Goal: Task Accomplishment & Management: Use online tool/utility

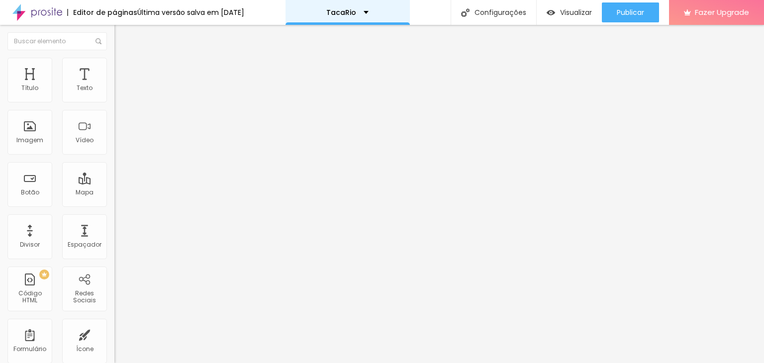
click at [362, 16] on div "TacaRio" at bounding box center [347, 12] width 124 height 25
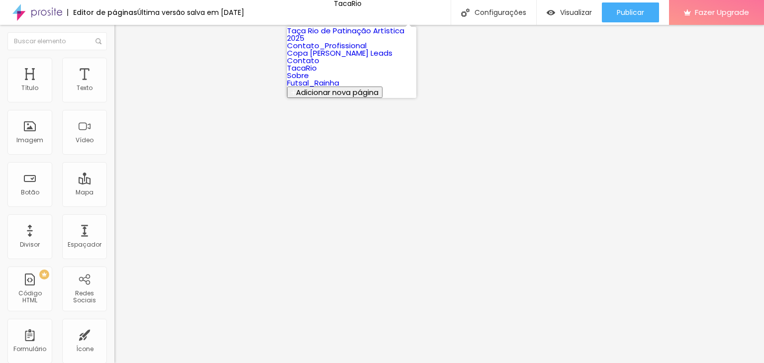
click at [347, 43] on link "Taça Rio de Patinação Artística 2025" at bounding box center [345, 34] width 117 height 18
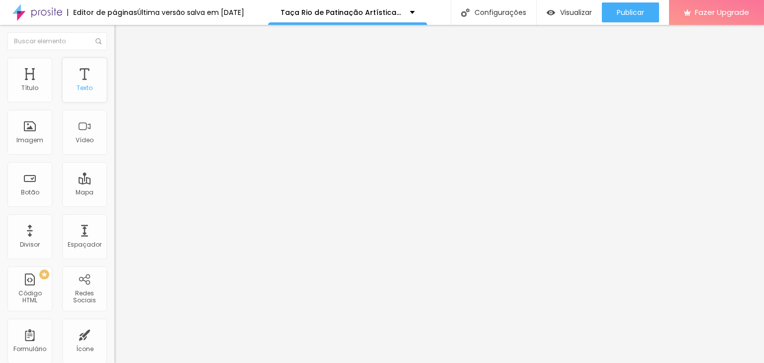
click at [83, 94] on div "Texto" at bounding box center [84, 80] width 45 height 45
click at [114, 93] on input "Click me" at bounding box center [173, 89] width 119 height 10
click at [123, 69] on span "Estilo" at bounding box center [130, 64] width 15 height 8
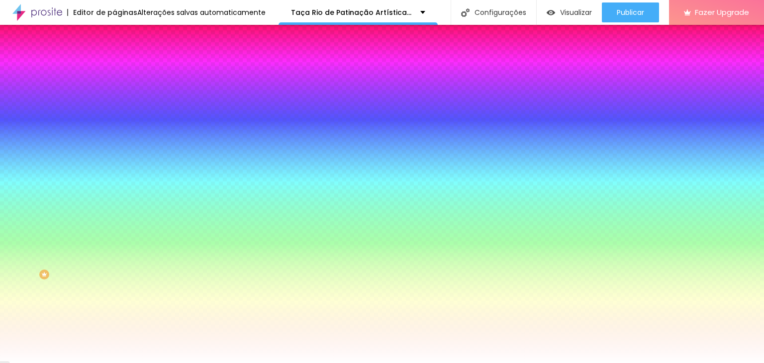
click at [114, 68] on img at bounding box center [118, 72] width 9 height 9
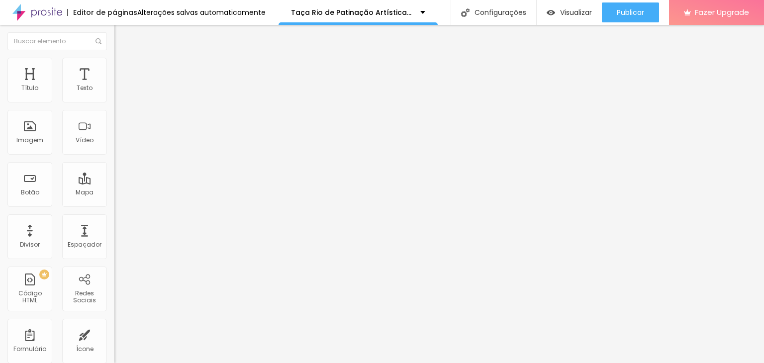
click at [114, 66] on li "Estilo" at bounding box center [171, 63] width 114 height 10
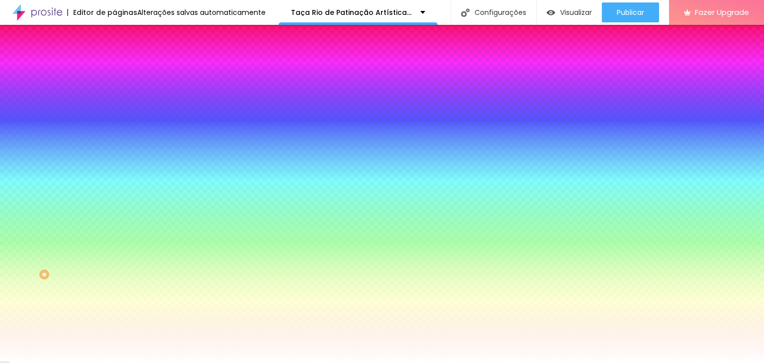
click at [123, 59] on span "Conteúdo" at bounding box center [138, 54] width 31 height 8
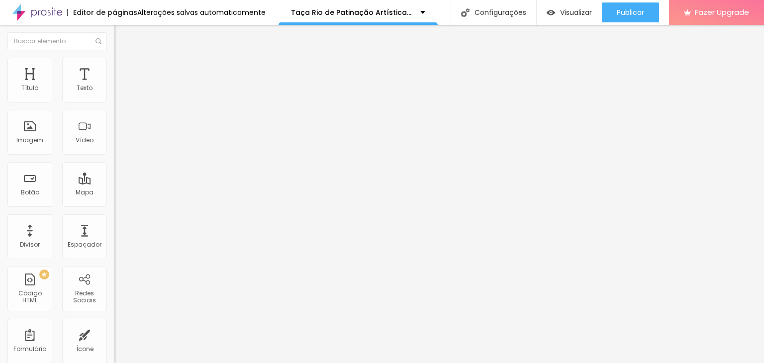
click at [122, 34] on img "button" at bounding box center [126, 36] width 8 height 8
click at [122, 38] on img "button" at bounding box center [126, 36] width 8 height 8
click at [114, 204] on input "https://" at bounding box center [173, 200] width 119 height 10
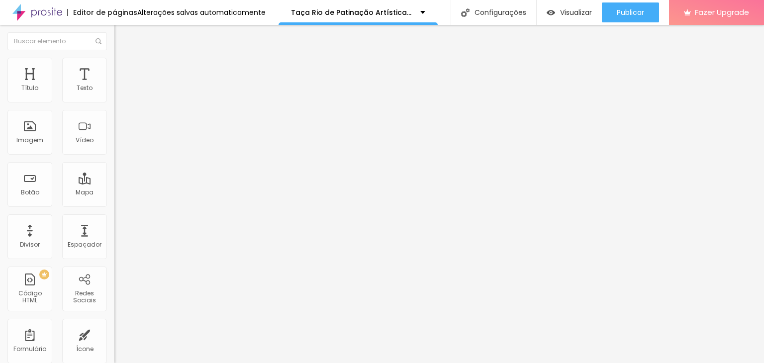
paste input "www.fotto.com.br/taca-rio-de-patinacao-artistica-sabado-1/e/187857/"
type input "https://www.fotto.com.br/taca-rio-de-patinacao-artistica-sabado-1/e/187857/"
click at [114, 220] on div "Abrir em uma nova aba" at bounding box center [171, 219] width 114 height 5
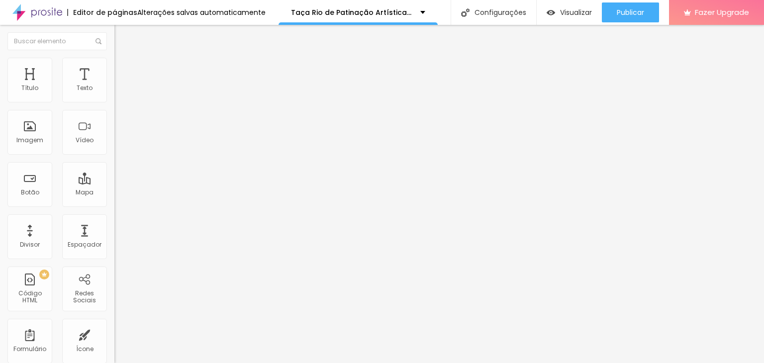
click at [114, 93] on input "Click me" at bounding box center [173, 89] width 119 height 10
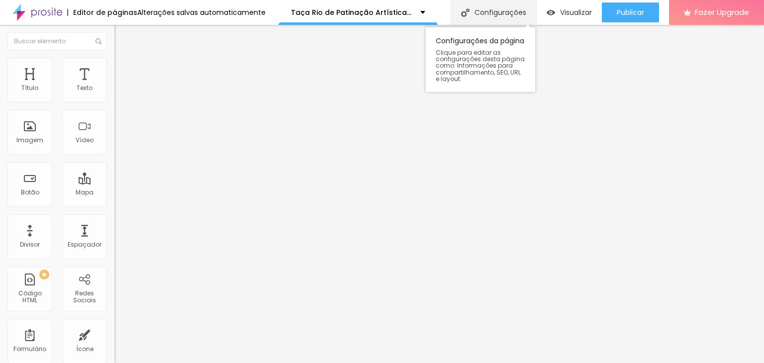
type input "Fotos Sábado"
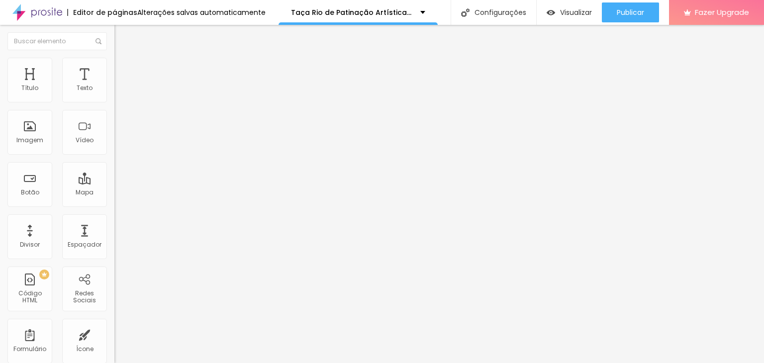
click at [114, 205] on input "https://" at bounding box center [173, 200] width 119 height 10
paste input "www.fotto.com.br/taca-rio-de-patinacao-artistica-sabado-1/e/187857/"
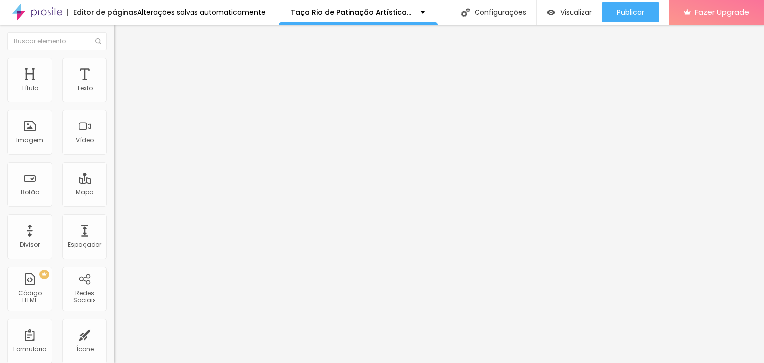
type input "https://www.fotto.com.br/taca-rio-de-patinacao-artistica-sabado-1/e/187857/"
click at [114, 93] on input "Click me" at bounding box center [173, 89] width 119 height 10
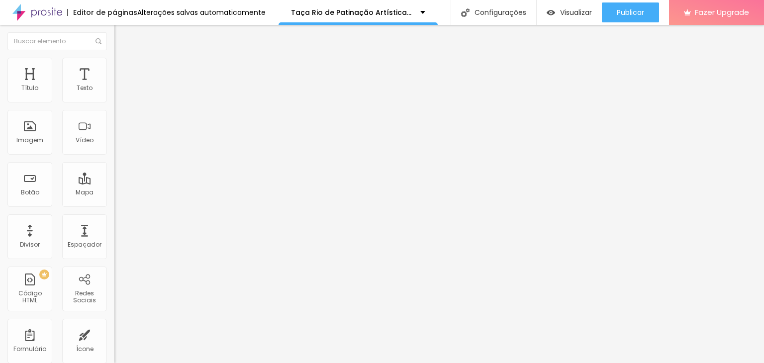
drag, startPoint x: 64, startPoint y: 109, endPoint x: 6, endPoint y: 106, distance: 57.8
click at [114, 106] on div "Texto Click me Alinhamento Tamanho Normal Pequeno Normal Grande Link URL https:…" at bounding box center [171, 150] width 114 height 145
type input "Fotos Domingo"
click at [114, 128] on button "button" at bounding box center [121, 123] width 14 height 10
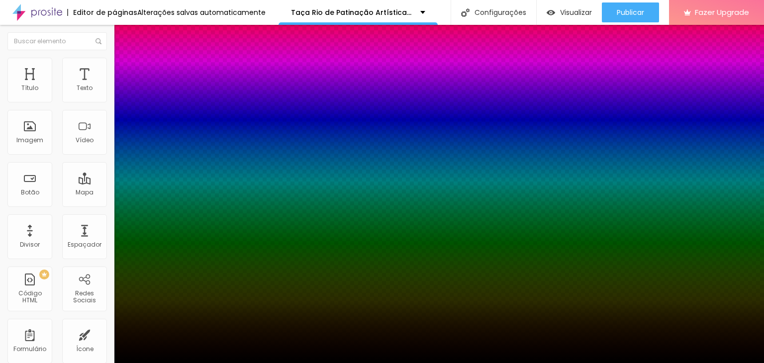
click at [179, 363] on div at bounding box center [382, 369] width 764 height 0
click at [718, 363] on div at bounding box center [382, 363] width 764 height 0
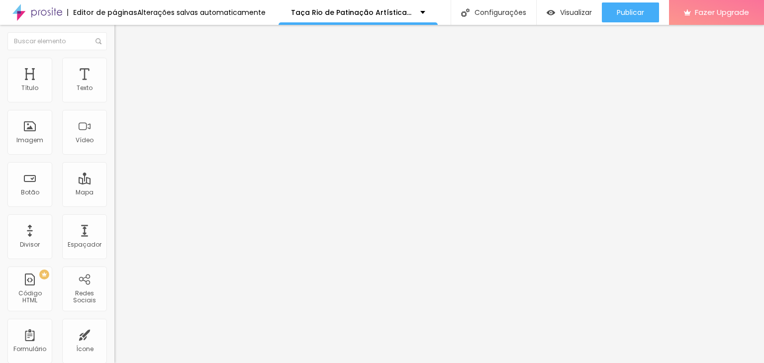
click at [114, 205] on input "https://" at bounding box center [173, 200] width 119 height 10
paste input "http://wa.me/5521999587906"
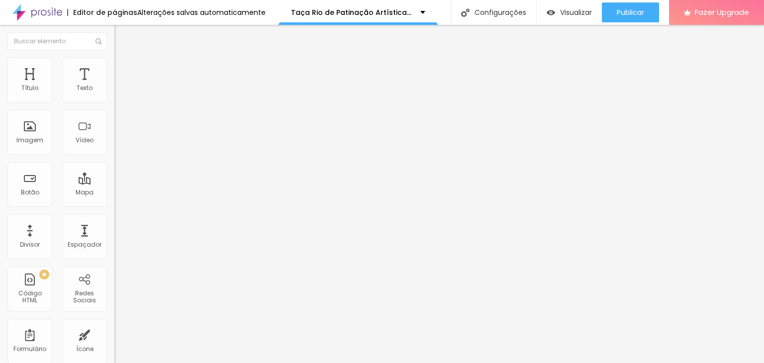
drag, startPoint x: 30, startPoint y: 206, endPoint x: 0, endPoint y: 207, distance: 29.8
click at [114, 207] on div "Texto Click me Alinhamento Tamanho Normal Pequeno Normal Grande Link URL https:…" at bounding box center [171, 150] width 114 height 145
click at [114, 205] on input "https://http://wa.me/5521999587906" at bounding box center [173, 200] width 119 height 10
drag, startPoint x: 54, startPoint y: 205, endPoint x: 36, endPoint y: 206, distance: 17.5
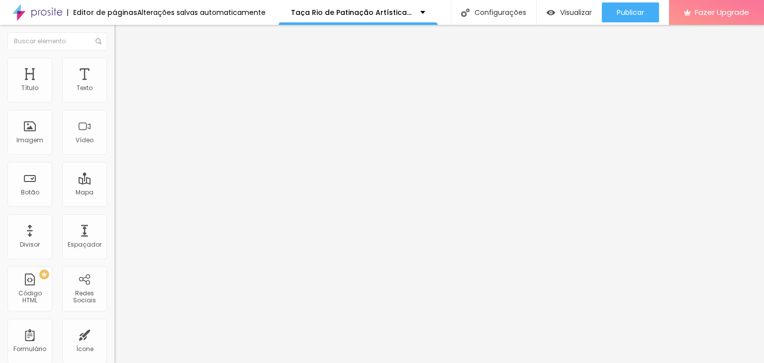
click at [114, 205] on input "https://http://wa.me/5521999587906" at bounding box center [173, 200] width 119 height 10
type input "https://wa.me/5521999587906"
click at [114, 221] on div "Abrir em uma nova aba" at bounding box center [171, 219] width 114 height 5
click at [114, 93] on input "Click me" at bounding box center [173, 89] width 119 height 10
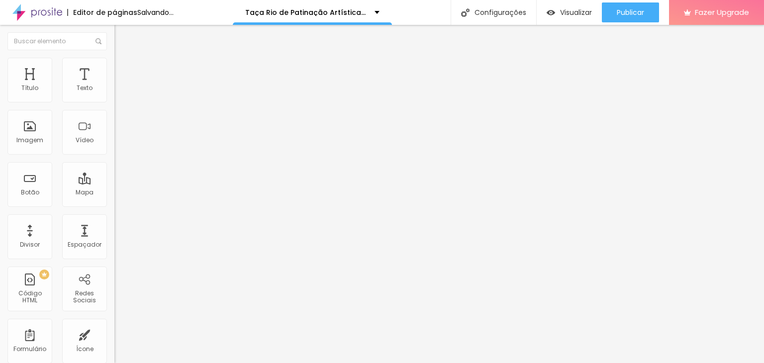
click at [114, 93] on input "Click me" at bounding box center [173, 89] width 119 height 10
type input "Pacotes"
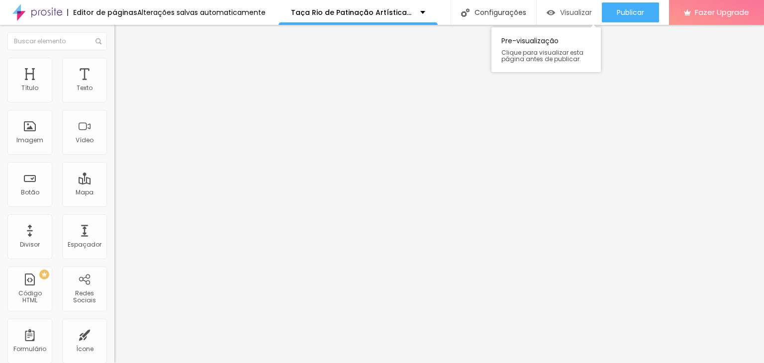
click at [578, 6] on div "Visualizar" at bounding box center [569, 12] width 45 height 20
click at [114, 150] on div "Tamanho Normal Pequeno Normal Grande" at bounding box center [171, 160] width 114 height 33
click at [114, 156] on span "Normal" at bounding box center [125, 152] width 22 height 8
click at [114, 163] on span "Pequeno" at bounding box center [127, 158] width 26 height 8
click at [114, 222] on div "URL https://www.fotto.com.br/taca-rio-de-patinacao-artistica-sabado-1/e/187857/…" at bounding box center [171, 205] width 114 height 33
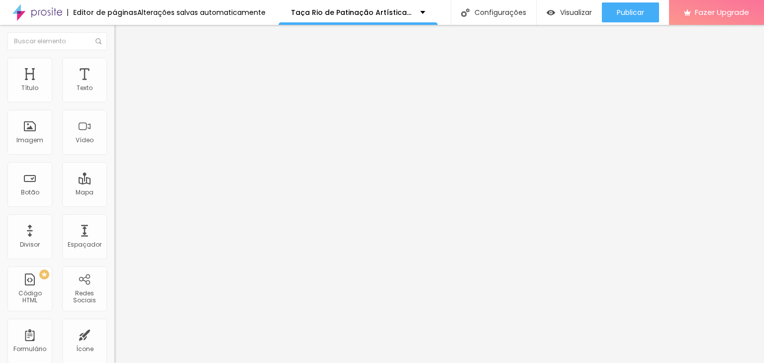
click at [114, 217] on div at bounding box center [171, 217] width 114 height 0
click at [114, 154] on span "Normal" at bounding box center [125, 152] width 22 height 8
click at [114, 162] on div "Pequeno" at bounding box center [171, 159] width 114 height 6
click at [114, 150] on div "Tamanho Normal Pequeno Normal Grande" at bounding box center [171, 160] width 114 height 33
click at [114, 155] on span "Normal" at bounding box center [125, 152] width 22 height 8
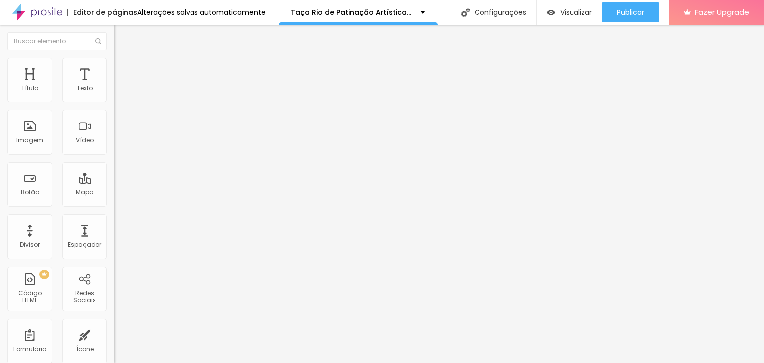
click at [114, 163] on span "Pequeno" at bounding box center [127, 158] width 26 height 8
click at [123, 67] on span "Estilo" at bounding box center [130, 64] width 15 height 8
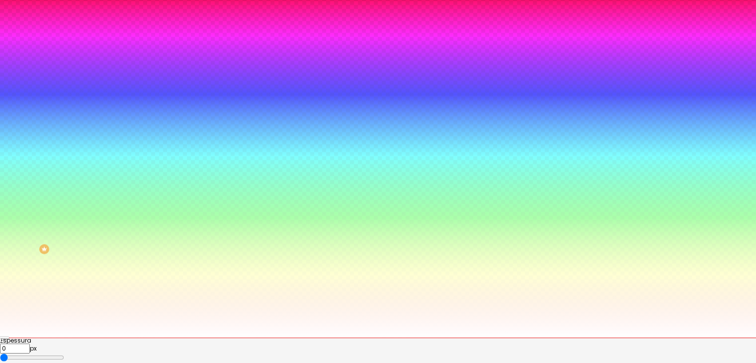
scroll to position [39, 0]
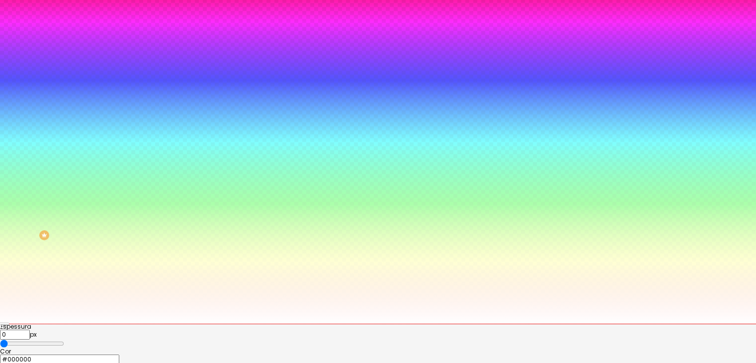
click at [206, 303] on div at bounding box center [378, 142] width 756 height 363
click at [206, 299] on div at bounding box center [378, 142] width 756 height 363
type input "#F51FFE"
drag, startPoint x: 189, startPoint y: 301, endPoint x: 189, endPoint y: 286, distance: 15.4
click at [189, 286] on div at bounding box center [378, 142] width 756 height 363
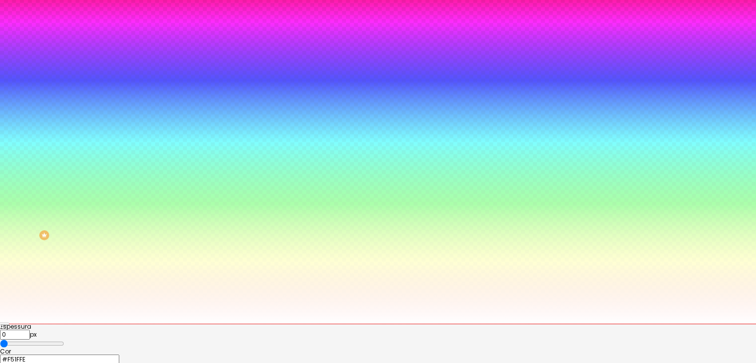
click at [300, 324] on div at bounding box center [378, 324] width 756 height 0
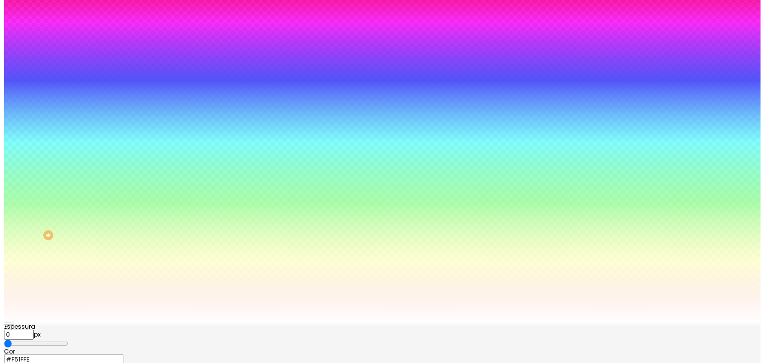
scroll to position [0, 0]
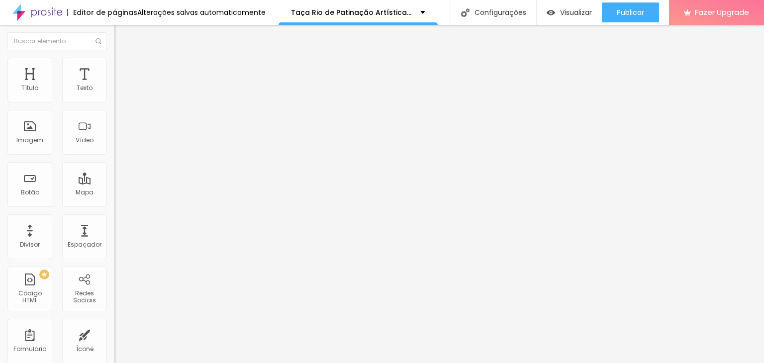
click at [123, 69] on span "Estilo" at bounding box center [130, 64] width 15 height 8
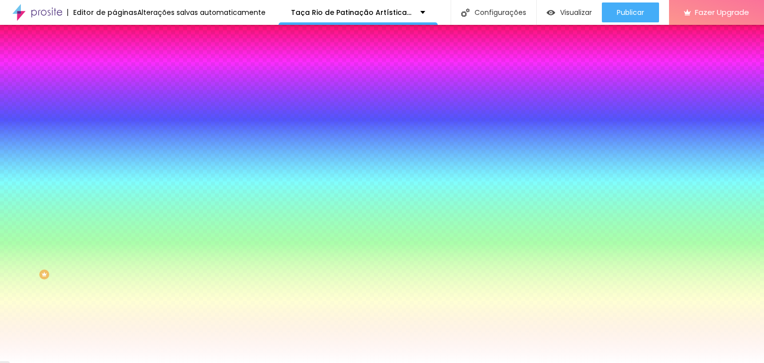
click at [114, 68] on img at bounding box center [118, 72] width 9 height 9
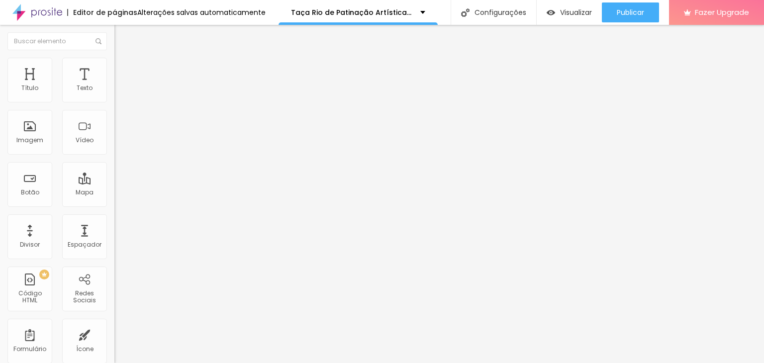
click at [123, 69] on span "Estilo" at bounding box center [130, 64] width 15 height 8
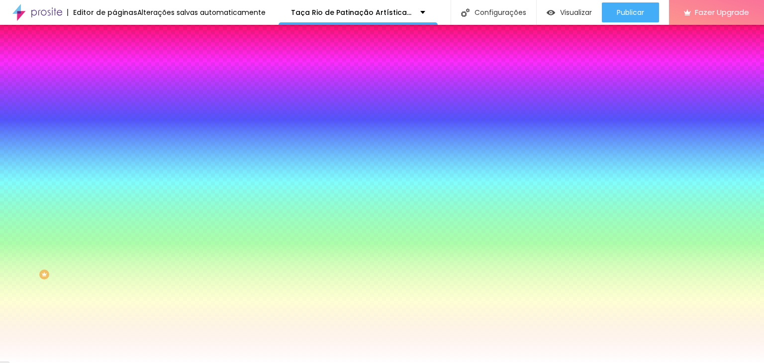
click at [114, 58] on li "Conteúdo" at bounding box center [171, 53] width 114 height 10
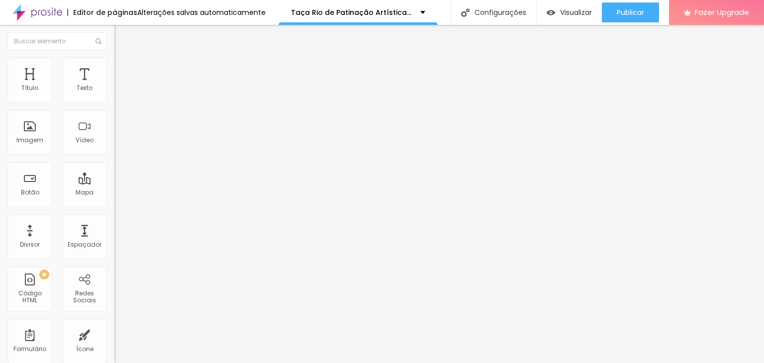
click at [114, 59] on li "Estilo" at bounding box center [171, 63] width 114 height 10
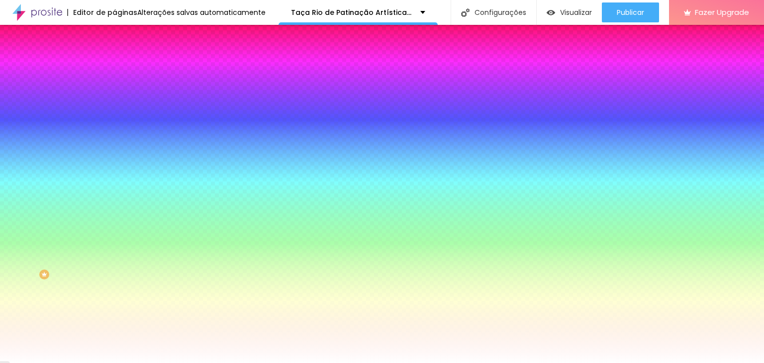
click at [114, 122] on button "button" at bounding box center [121, 127] width 14 height 10
click at [26, 363] on div at bounding box center [382, 363] width 764 height 0
click at [114, 150] on button "button" at bounding box center [121, 155] width 14 height 10
click at [44, 363] on div at bounding box center [382, 363] width 764 height 0
click at [118, 185] on icon "button" at bounding box center [121, 188] width 6 height 6
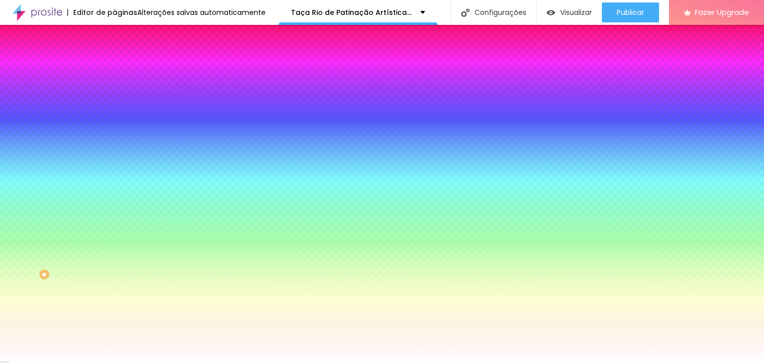
click at [39, 363] on div at bounding box center [382, 363] width 764 height 0
click at [114, 338] on div at bounding box center [171, 338] width 114 height 0
drag, startPoint x: 89, startPoint y: 238, endPoint x: 86, endPoint y: 244, distance: 6.9
click at [86, 244] on div at bounding box center [382, 181] width 764 height 363
click at [84, 253] on div at bounding box center [382, 181] width 764 height 363
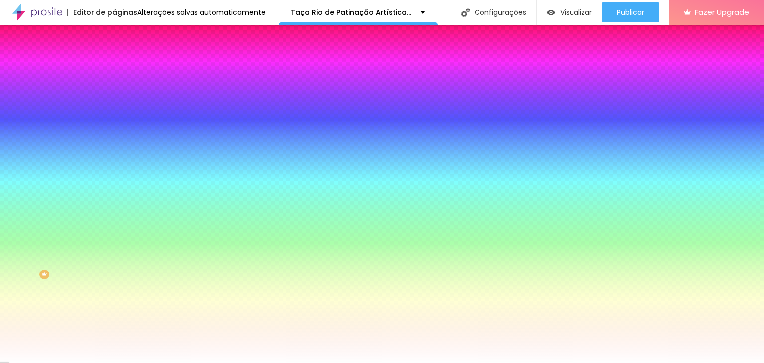
type input "#73A6FF"
drag, startPoint x: 50, startPoint y: 227, endPoint x: 51, endPoint y: 217, distance: 10.0
click at [114, 321] on div "Cor de fundo Voltar ao padrão #73A6FF" at bounding box center [171, 334] width 114 height 27
click at [114, 363] on div at bounding box center [171, 366] width 114 height 0
click at [86, 261] on div at bounding box center [382, 181] width 764 height 363
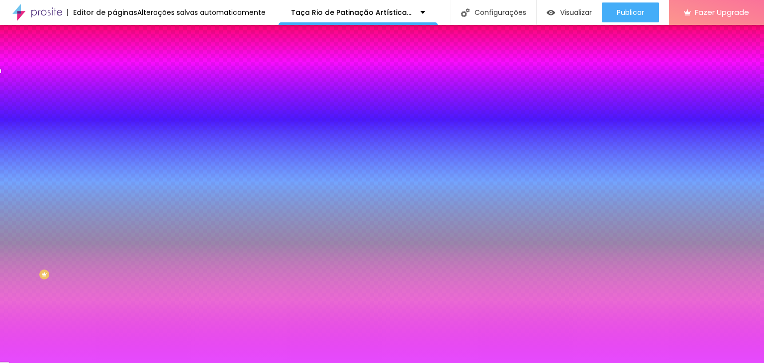
drag, startPoint x: 50, startPoint y: 258, endPoint x: 63, endPoint y: 239, distance: 22.2
click at [114, 348] on div "Cor do texto Voltar ao padrão #E646FF" at bounding box center [171, 361] width 114 height 27
click at [114, 363] on div at bounding box center [171, 366] width 114 height 0
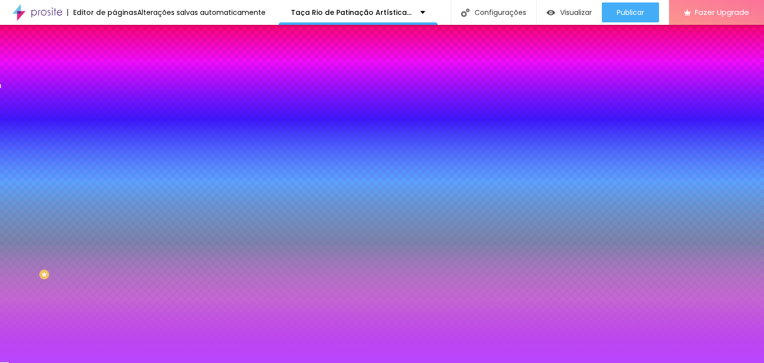
click at [2, 88] on div at bounding box center [1, 86] width 2 height 4
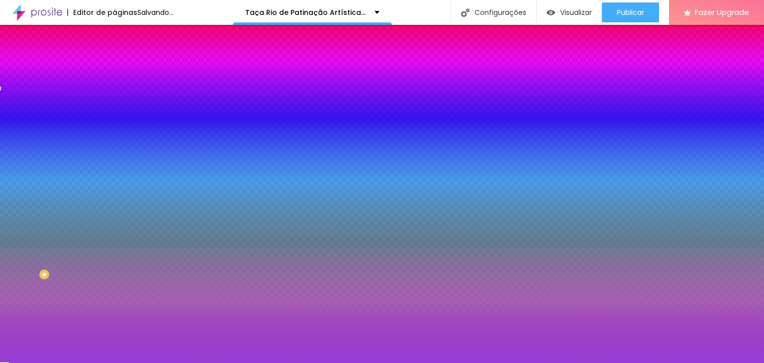
type input "#933ED2"
drag, startPoint x: 64, startPoint y: 249, endPoint x: 61, endPoint y: 261, distance: 12.4
click at [61, 261] on div at bounding box center [382, 181] width 764 height 363
click at [114, 338] on input "#73A6FF" at bounding box center [173, 343] width 119 height 10
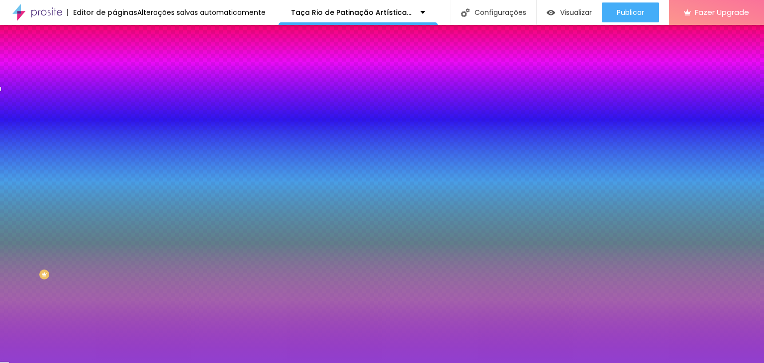
click at [114, 338] on input "#73A6FF" at bounding box center [173, 343] width 119 height 10
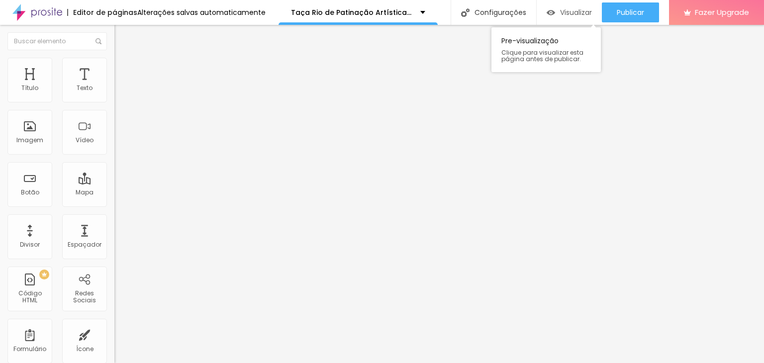
click at [561, 6] on div "Visualizar" at bounding box center [569, 12] width 45 height 20
click at [114, 68] on li "Estilo" at bounding box center [171, 63] width 114 height 10
click at [123, 69] on span "Estilo" at bounding box center [130, 64] width 15 height 8
click at [114, 65] on li "Estilo" at bounding box center [171, 63] width 114 height 10
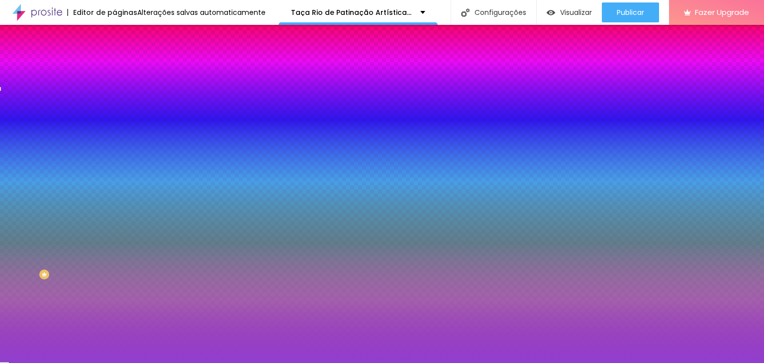
click at [114, 338] on div at bounding box center [171, 338] width 114 height 0
click at [118, 328] on icon "button" at bounding box center [121, 331] width 7 height 7
click at [121, 356] on icon "button" at bounding box center [123, 359] width 4 height 7
click at [118, 356] on icon "button" at bounding box center [121, 359] width 7 height 7
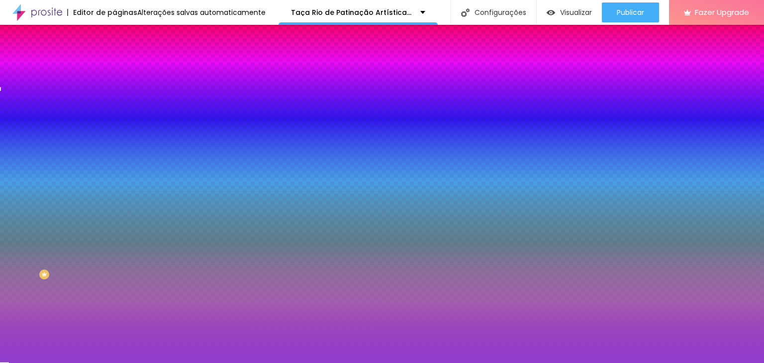
click at [118, 356] on icon "button" at bounding box center [121, 359] width 7 height 7
click at [114, 363] on div at bounding box center [171, 366] width 114 height 0
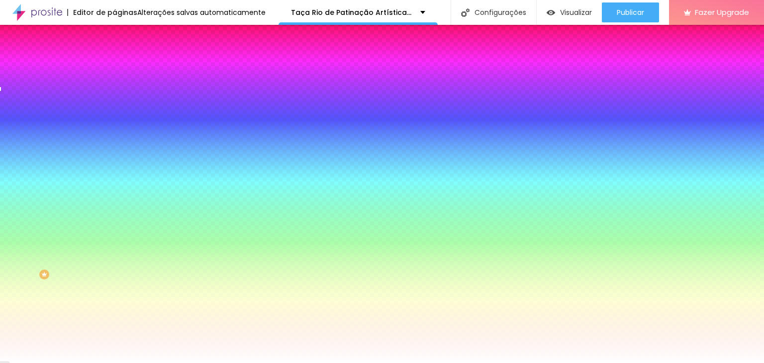
type input "#FFFFFF"
drag, startPoint x: 59, startPoint y: 256, endPoint x: 0, endPoint y: 219, distance: 69.0
click at [114, 219] on div "Cor de fundo Voltar ao padrão #FFFFFF Tipografia Voltar ao padrão Borda Voltar …" at bounding box center [171, 240] width 114 height 325
click at [114, 338] on input "#73A6FF" at bounding box center [173, 343] width 119 height 10
click at [114, 338] on div at bounding box center [171, 338] width 114 height 0
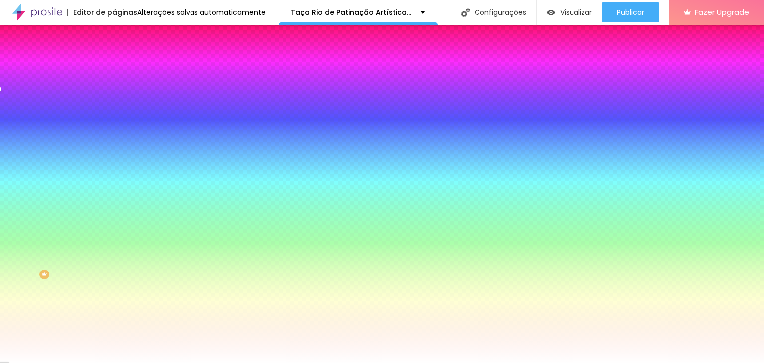
click at [114, 338] on div at bounding box center [171, 338] width 114 height 0
type input "#FFFFFF"
drag, startPoint x: 49, startPoint y: 236, endPoint x: 6, endPoint y: 204, distance: 53.0
click at [114, 204] on div "Cor de fundo Voltar ao padrão #FFFFFF Tipografia Voltar ao padrão Borda Voltar …" at bounding box center [171, 240] width 114 height 325
click at [114, 195] on div "Ao passar o mouse Editar estilo do campo" at bounding box center [171, 256] width 114 height 127
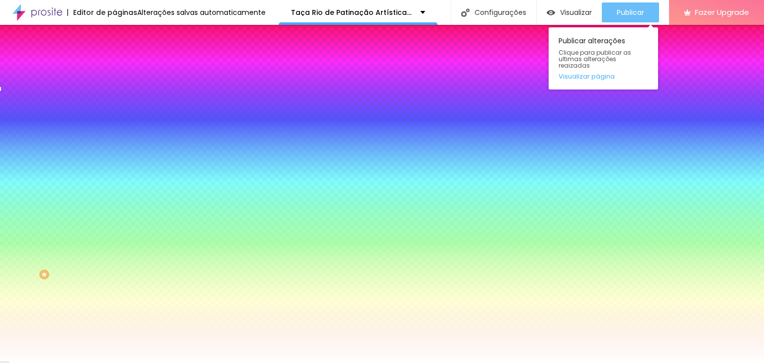
click at [643, 8] on span "Publicar" at bounding box center [630, 12] width 27 height 8
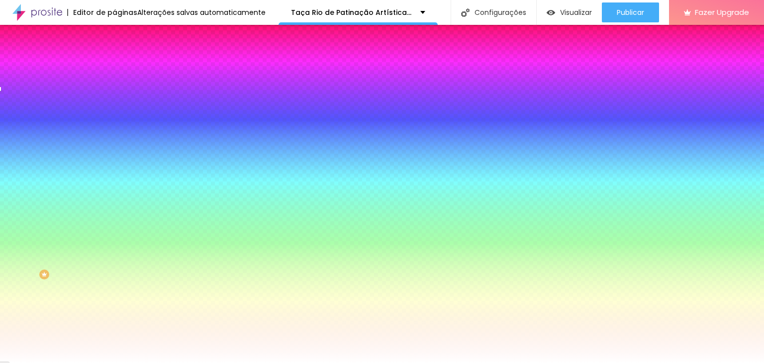
click at [45, 363] on div at bounding box center [378, 363] width 756 height 0
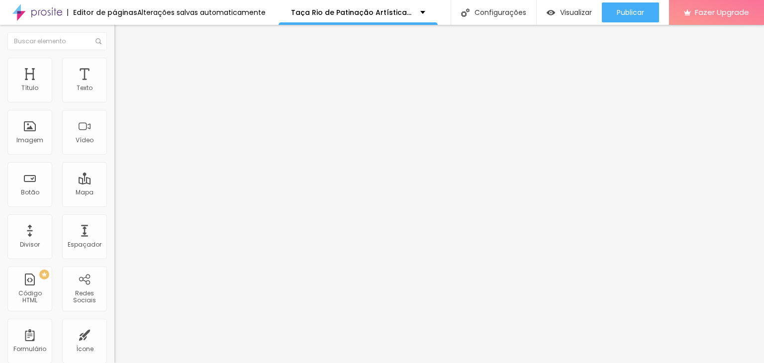
click at [123, 68] on span "Estilo" at bounding box center [130, 64] width 15 height 8
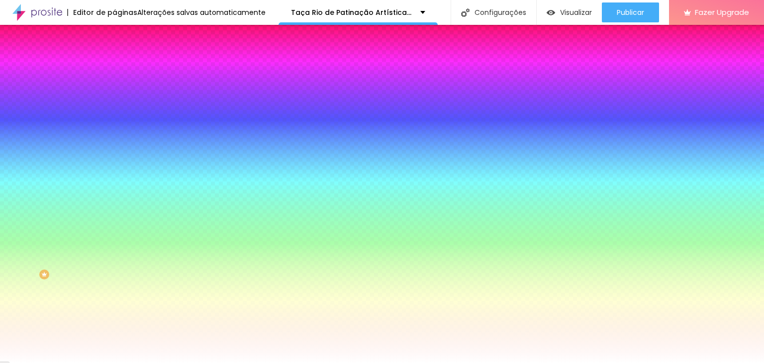
click at [123, 70] on span "Avançado" at bounding box center [139, 74] width 33 height 8
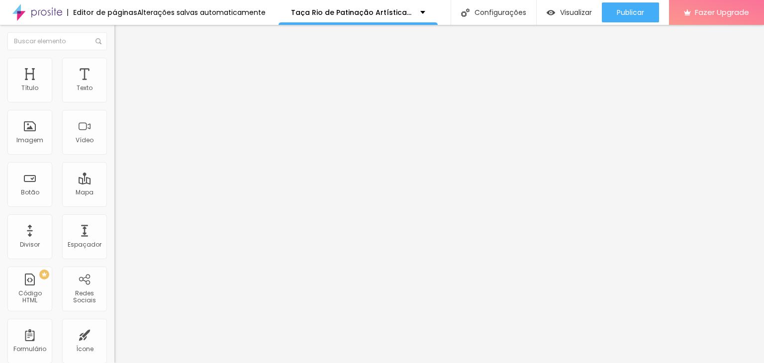
click at [114, 64] on img at bounding box center [118, 62] width 9 height 9
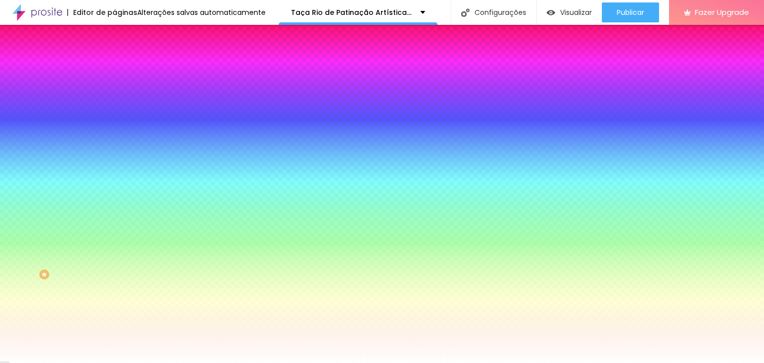
click at [114, 338] on input "#FFFFFF" at bounding box center [173, 343] width 119 height 10
click at [114, 338] on div at bounding box center [171, 338] width 114 height 0
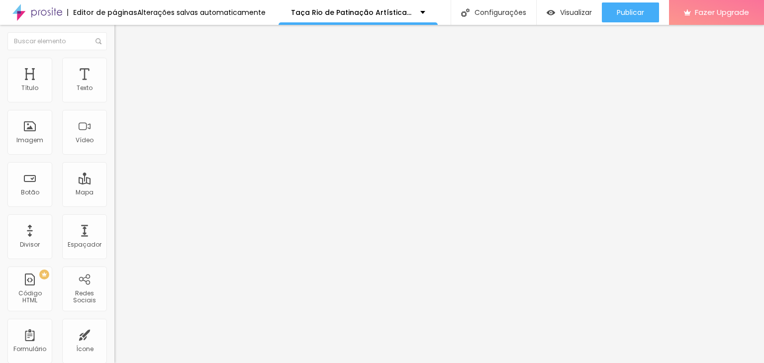
click at [114, 60] on ul "Conteúdo Estilo Avançado" at bounding box center [171, 63] width 114 height 30
click at [114, 63] on img at bounding box center [118, 62] width 9 height 9
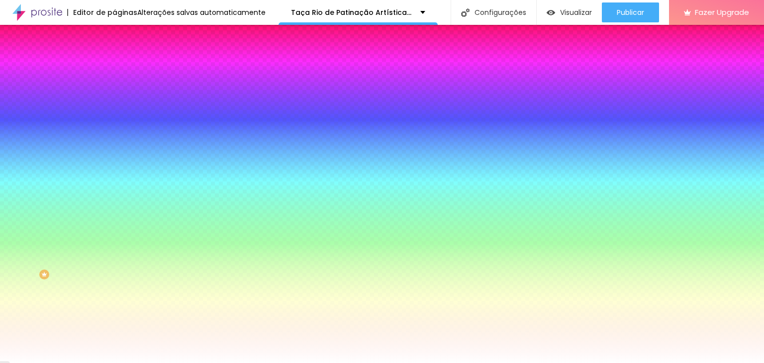
click at [114, 338] on input "#FFFFFF" at bounding box center [173, 343] width 119 height 10
click at [114, 338] on div at bounding box center [171, 338] width 114 height 0
drag, startPoint x: 99, startPoint y: 298, endPoint x: 99, endPoint y: 313, distance: 14.9
click at [114, 313] on div "Editar Botão Conteúdo Estilo Avançado Cor de fundo Voltar ao padrão #FFFFFF Tip…" at bounding box center [171, 194] width 114 height 338
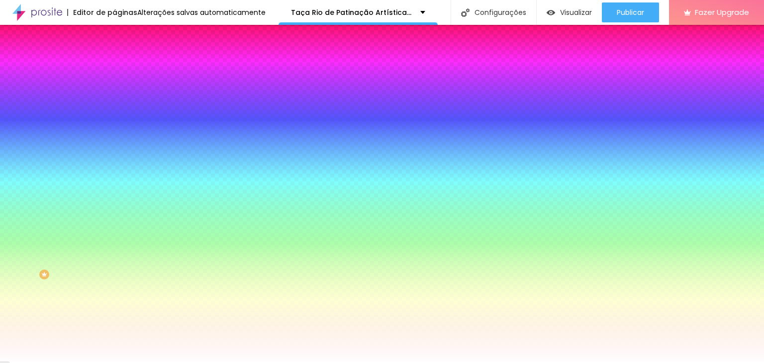
click at [114, 338] on div "Editar Botão Conteúdo Estilo Avançado Cor de fundo Voltar ao padrão #FFFFFF Tip…" at bounding box center [171, 194] width 114 height 338
click at [100, 363] on div at bounding box center [378, 363] width 756 height 0
click at [118, 151] on icon "button" at bounding box center [121, 154] width 6 height 6
click at [100, 363] on div at bounding box center [382, 363] width 764 height 0
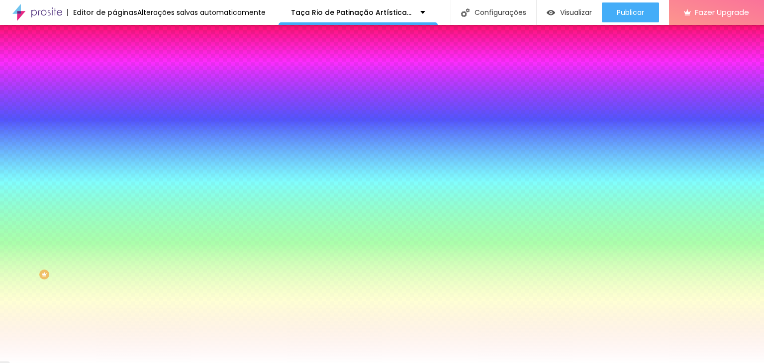
click at [114, 183] on button "button" at bounding box center [121, 188] width 14 height 10
click at [174, 363] on div at bounding box center [382, 369] width 764 height 0
click at [493, 363] on div at bounding box center [382, 363] width 764 height 0
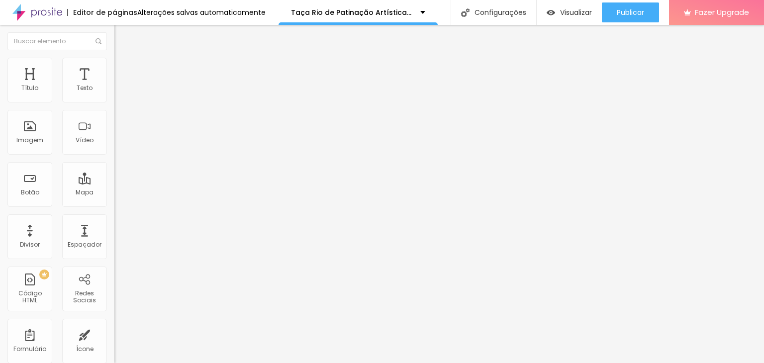
click at [114, 64] on li "Estilo" at bounding box center [171, 63] width 114 height 10
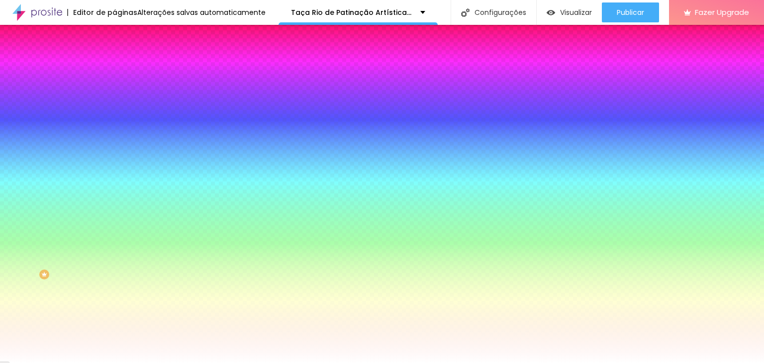
click at [118, 185] on icon "button" at bounding box center [121, 188] width 6 height 6
click at [183, 363] on div at bounding box center [382, 369] width 764 height 0
click at [307, 363] on div at bounding box center [382, 363] width 764 height 0
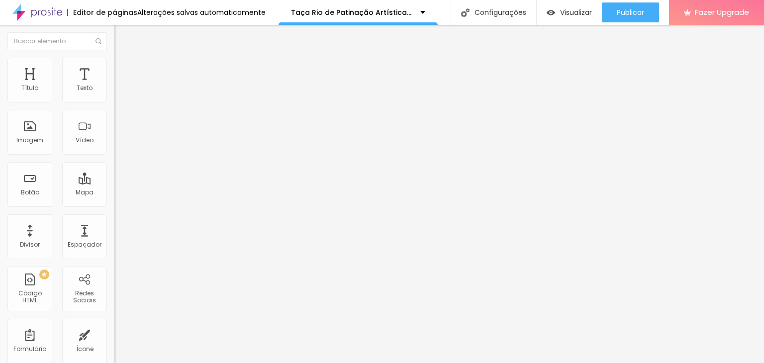
click at [123, 70] on span "Avançado" at bounding box center [139, 74] width 33 height 8
click at [114, 62] on li "Estilo" at bounding box center [171, 63] width 114 height 10
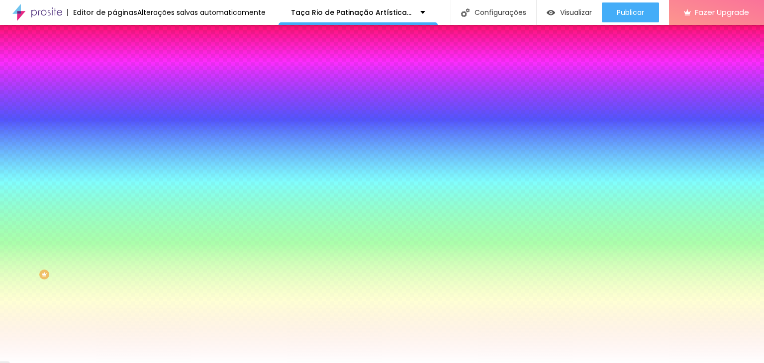
click at [114, 183] on button "button" at bounding box center [121, 188] width 14 height 10
click at [189, 363] on div at bounding box center [382, 369] width 764 height 0
click at [253, 363] on div at bounding box center [382, 363] width 764 height 0
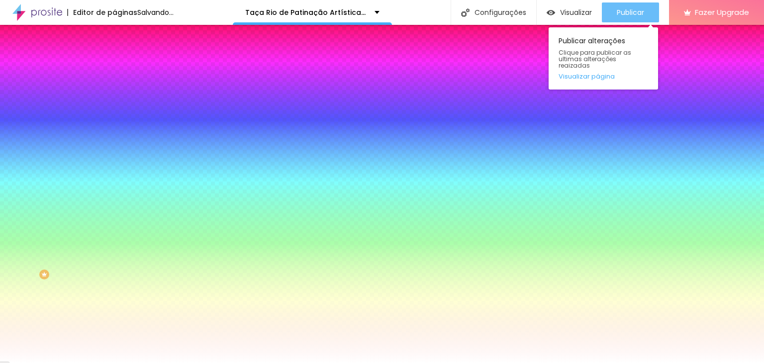
click at [640, 17] on div "Publicar" at bounding box center [630, 12] width 27 height 20
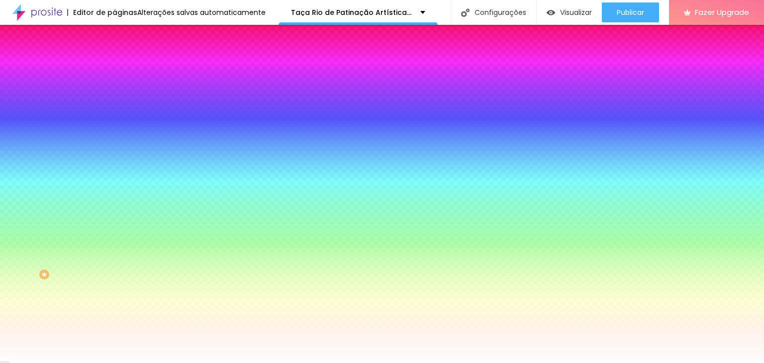
click at [123, 59] on span "Conteúdo" at bounding box center [138, 54] width 31 height 8
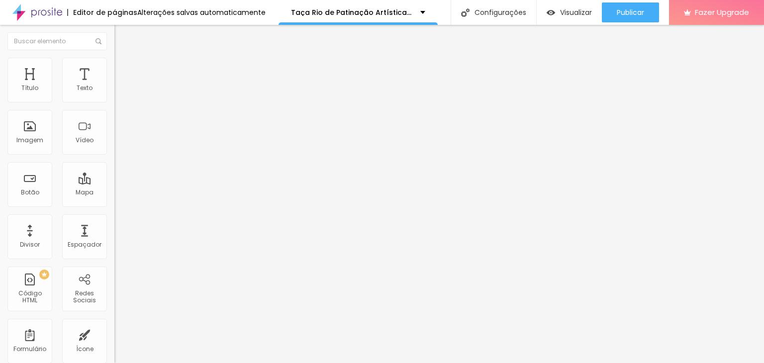
click at [114, 156] on span "Pequeno" at bounding box center [127, 152] width 26 height 8
click at [123, 68] on span "Estilo" at bounding box center [130, 64] width 15 height 8
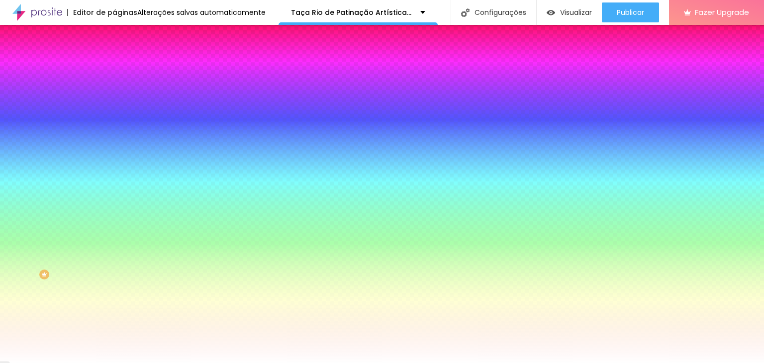
click at [123, 70] on span "Avançado" at bounding box center [139, 74] width 33 height 8
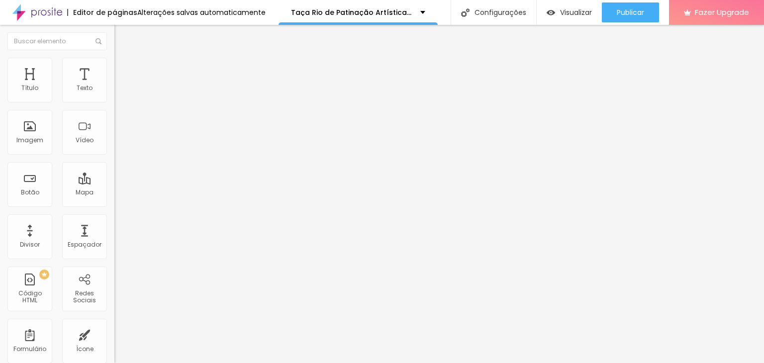
click at [114, 65] on li "Estilo" at bounding box center [171, 63] width 114 height 10
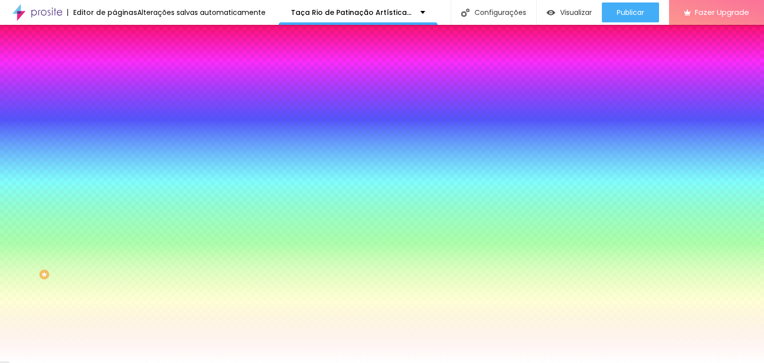
click at [114, 68] on img at bounding box center [118, 72] width 9 height 9
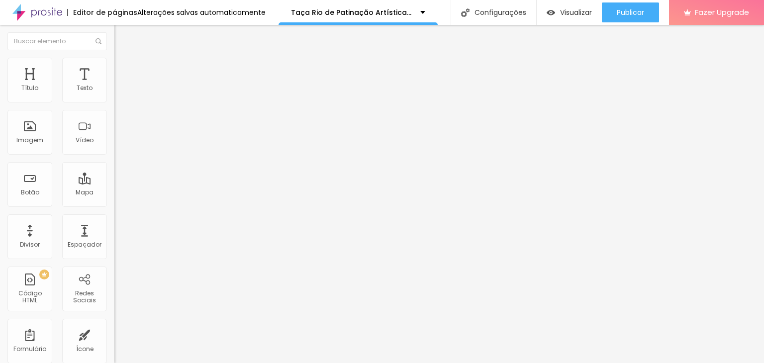
click at [123, 69] on span "Estilo" at bounding box center [130, 64] width 15 height 8
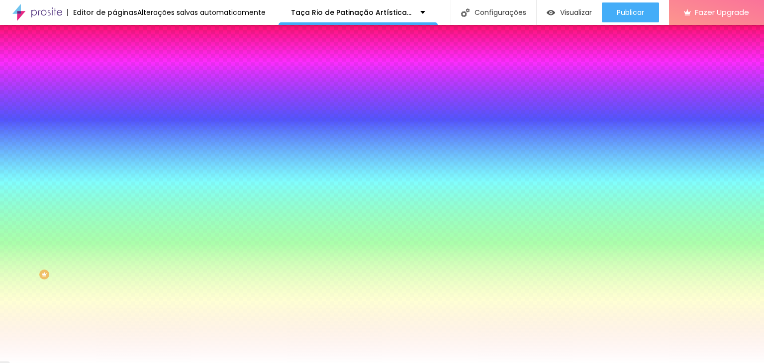
click at [123, 59] on span "Conteúdo" at bounding box center [138, 54] width 31 height 8
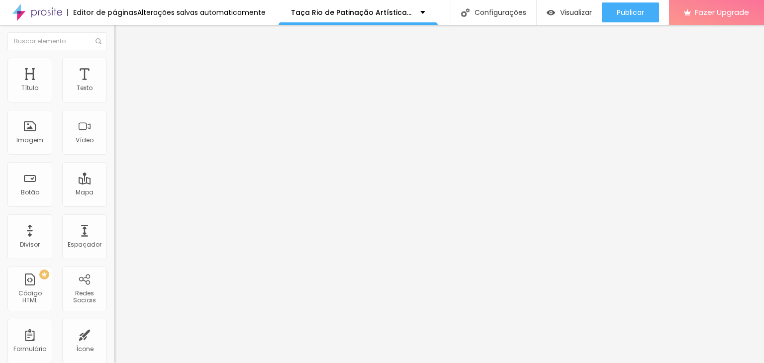
click at [114, 68] on img at bounding box center [118, 72] width 9 height 9
type input "15"
type input "10"
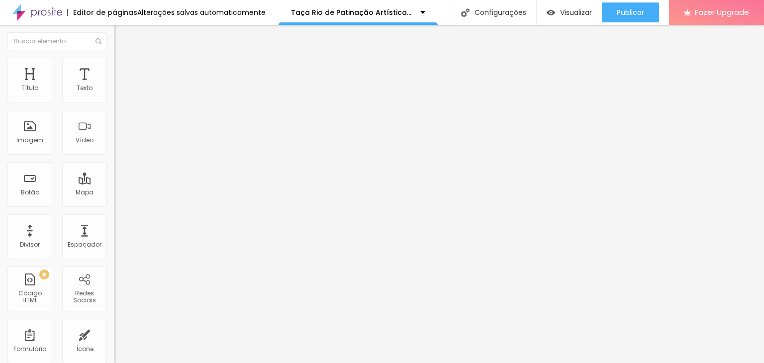
drag, startPoint x: 39, startPoint y: 98, endPoint x: 29, endPoint y: 98, distance: 9.4
type input "10"
click at [114, 193] on input "range" at bounding box center [146, 197] width 64 height 8
click at [123, 70] on span "Avançado" at bounding box center [139, 74] width 33 height 8
type input "25"
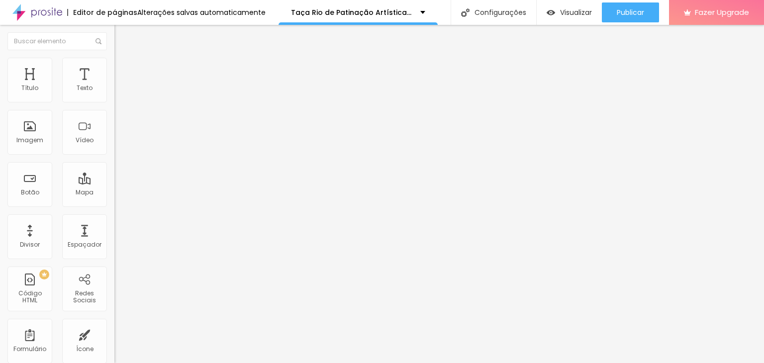
type input "25"
type input "20"
type input "15"
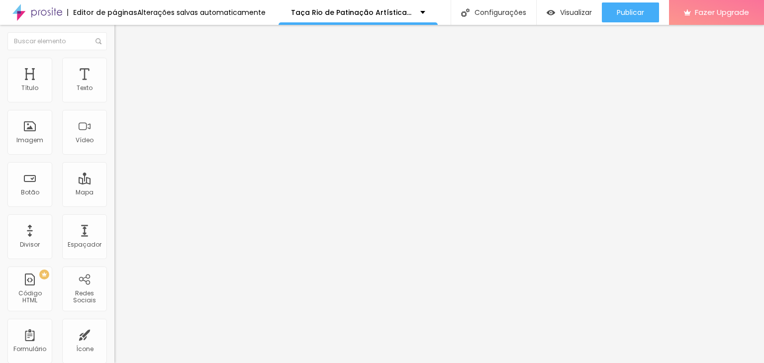
type input "10"
drag, startPoint x: 44, startPoint y: 97, endPoint x: 34, endPoint y: 97, distance: 9.9
type input "10"
click at [114, 193] on input "range" at bounding box center [146, 197] width 64 height 8
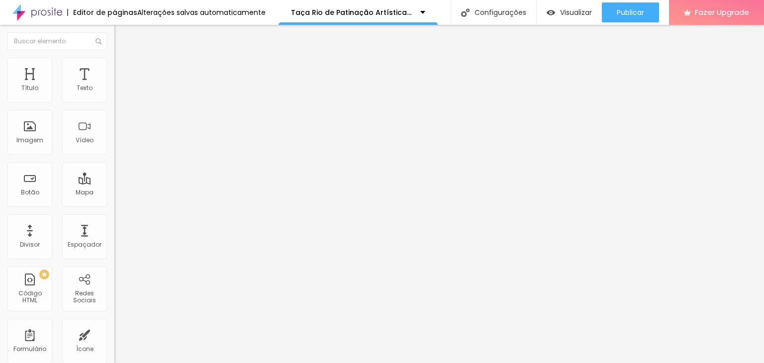
click at [114, 68] on li "Avançado" at bounding box center [171, 73] width 114 height 10
type input "15"
type input "10"
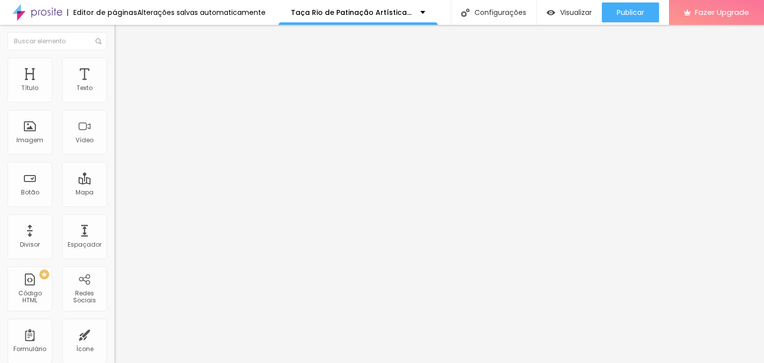
drag, startPoint x: 42, startPoint y: 95, endPoint x: 32, endPoint y: 97, distance: 10.5
type input "10"
click at [114, 193] on input "range" at bounding box center [146, 197] width 64 height 8
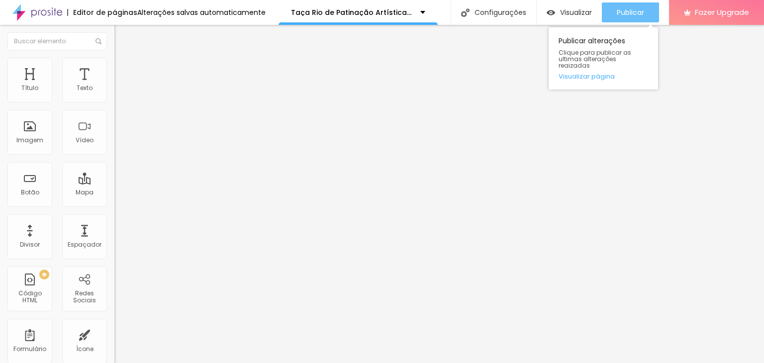
click at [639, 11] on span "Publicar" at bounding box center [630, 12] width 27 height 8
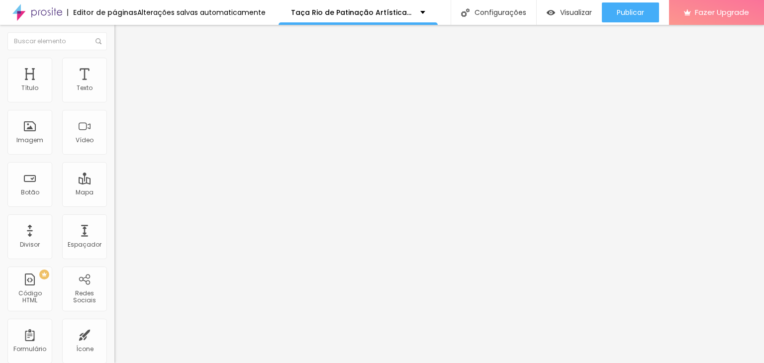
click at [114, 91] on span "Encaixotado" at bounding box center [133, 86] width 39 height 8
click at [114, 106] on span "Completo" at bounding box center [129, 101] width 30 height 8
click at [123, 69] on span "Estilo" at bounding box center [130, 64] width 15 height 8
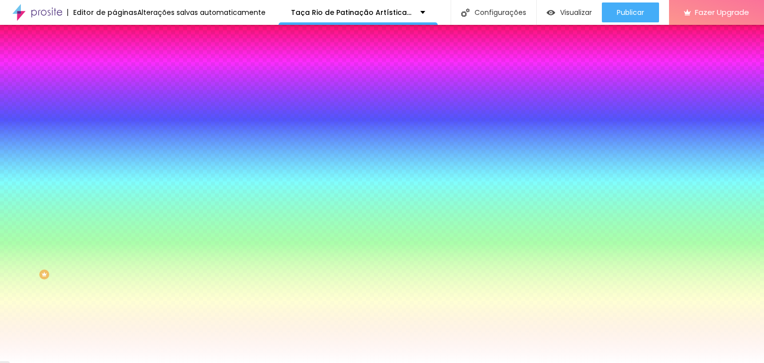
click at [114, 103] on span "Nenhum" at bounding box center [127, 99] width 26 height 8
click at [114, 68] on li "Avançado" at bounding box center [171, 73] width 114 height 10
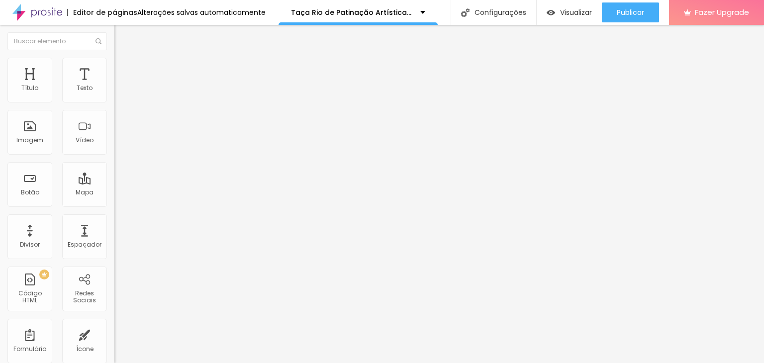
type input "15"
type input "10"
type input "5"
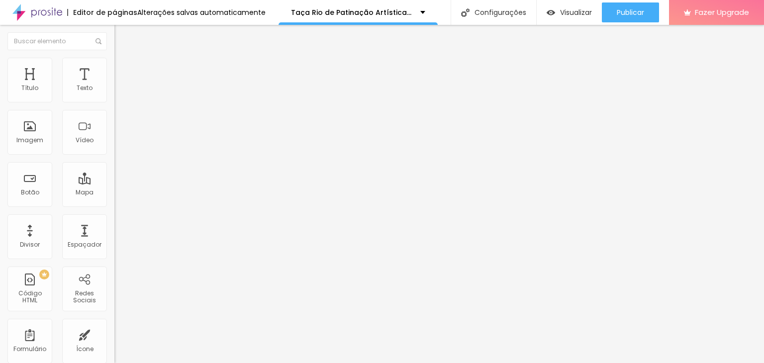
type input "5"
type input "0"
type input "5"
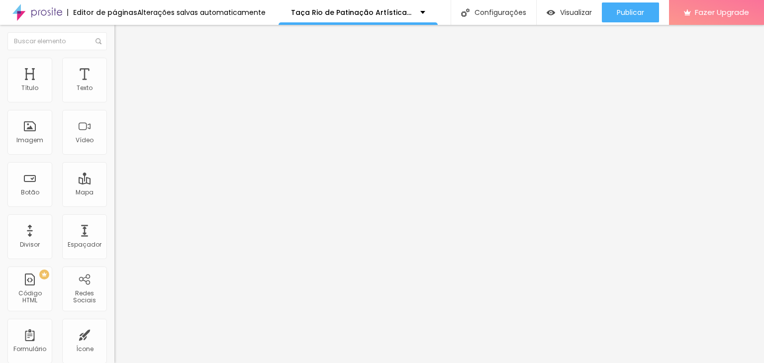
type input "0"
type input "5"
type input "10"
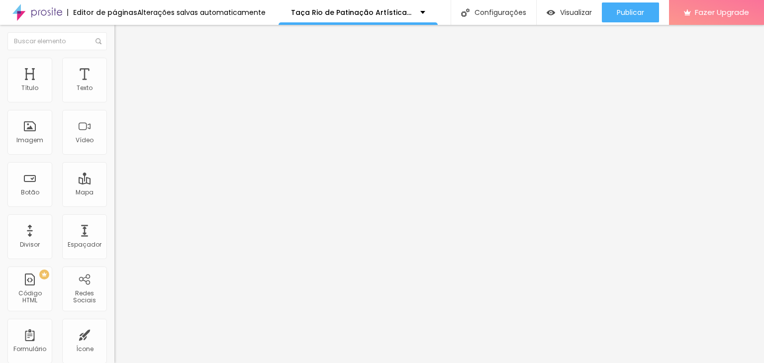
type input "10"
type input "15"
type input "20"
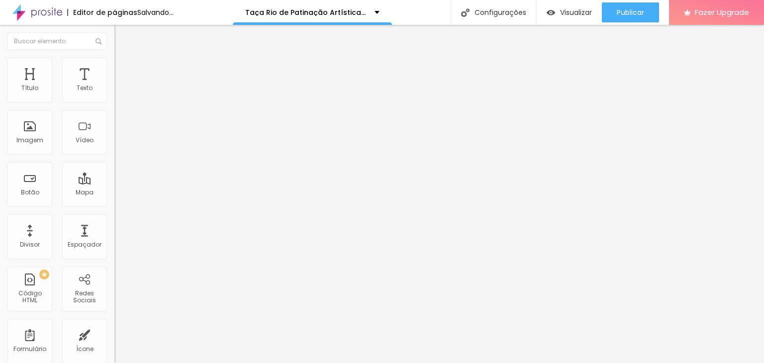
type input "30"
type input "25"
type input "20"
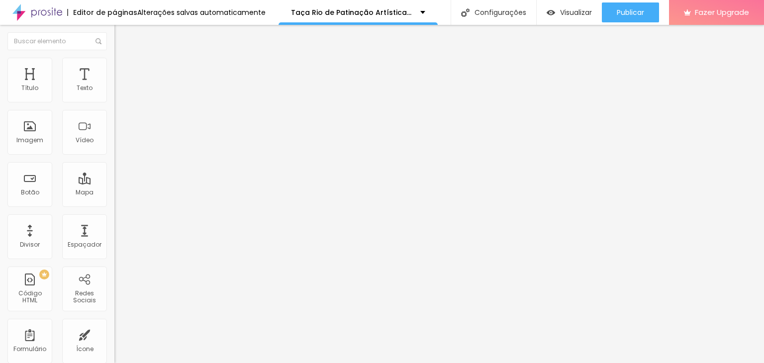
type input "20"
type input "15"
type input "10"
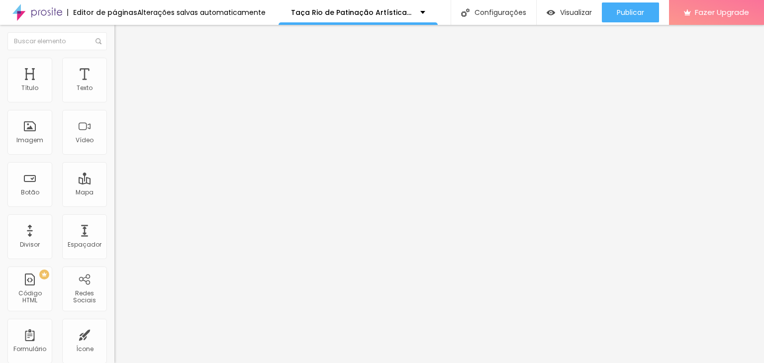
drag, startPoint x: 56, startPoint y: 97, endPoint x: 44, endPoint y: 99, distance: 11.6
type input "10"
click at [114, 193] on input "range" at bounding box center [146, 197] width 64 height 8
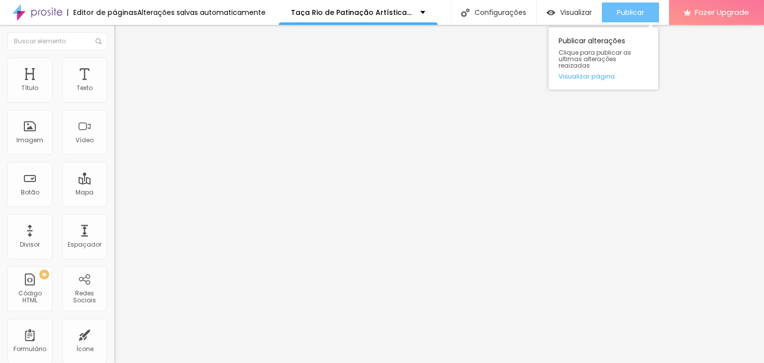
click at [621, 6] on div "Publicar" at bounding box center [630, 12] width 27 height 20
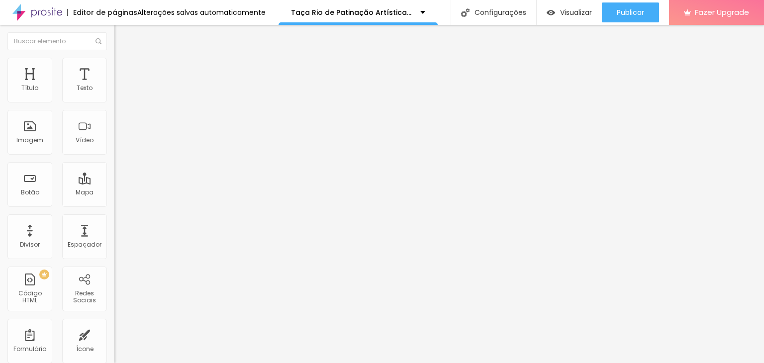
click at [123, 69] on span "Estilo" at bounding box center [130, 64] width 15 height 8
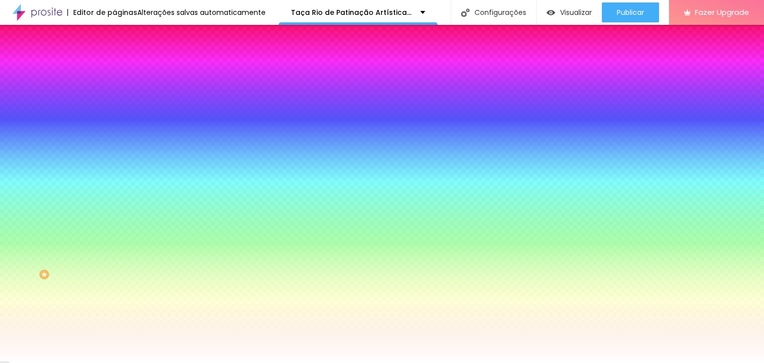
click at [114, 103] on span "Nenhum" at bounding box center [127, 99] width 26 height 8
click at [114, 58] on li "Conteúdo" at bounding box center [171, 53] width 114 height 10
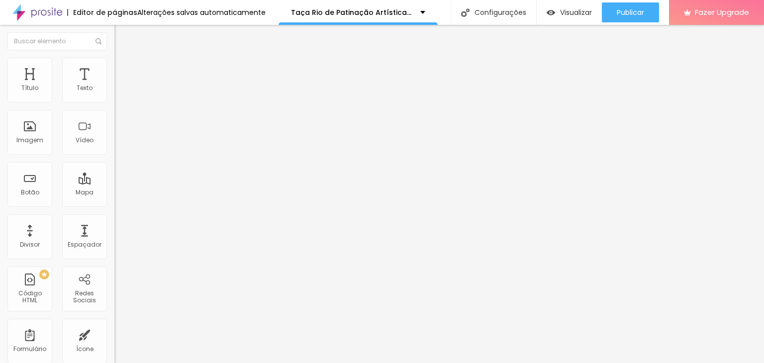
click at [114, 91] on span "Completo" at bounding box center [129, 86] width 30 height 8
click at [114, 154] on span "Pequeno" at bounding box center [127, 152] width 26 height 8
click at [114, 158] on div "Tamanho Pequeno Pequeno Normal Grande" at bounding box center [171, 160] width 114 height 33
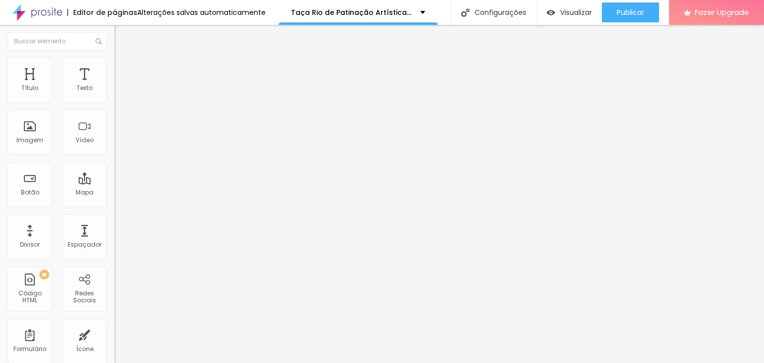
click at [114, 155] on span "Pequeno" at bounding box center [127, 152] width 26 height 8
click at [114, 172] on span "Normal" at bounding box center [125, 168] width 22 height 8
click at [114, 158] on div "Tamanho Pequeno Pequeno Normal Grande" at bounding box center [171, 160] width 114 height 33
click at [114, 156] on span "Pequeno" at bounding box center [127, 152] width 26 height 8
click at [114, 171] on div "Normal" at bounding box center [171, 168] width 114 height 6
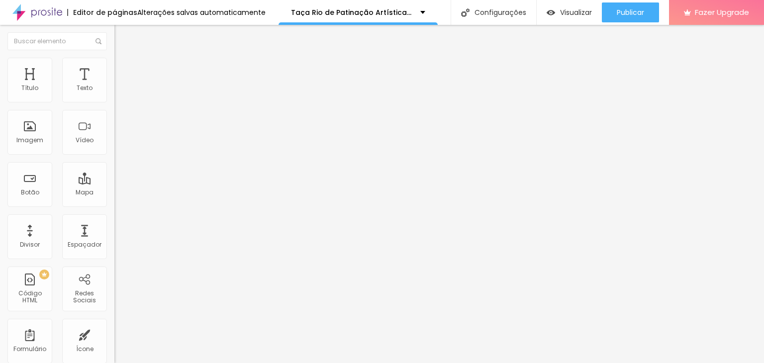
click at [114, 155] on span "Pequeno" at bounding box center [127, 152] width 26 height 8
click at [114, 171] on div "Normal" at bounding box center [171, 168] width 114 height 6
click at [114, 68] on li "Avançado" at bounding box center [171, 73] width 114 height 10
click at [123, 69] on span "Estilo" at bounding box center [130, 64] width 15 height 8
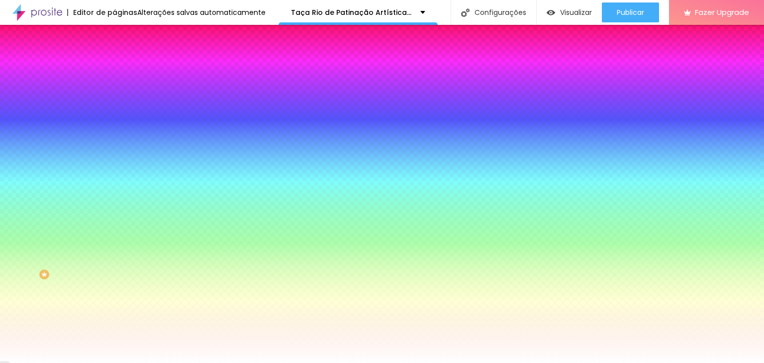
click at [114, 58] on li "Conteúdo" at bounding box center [171, 53] width 114 height 10
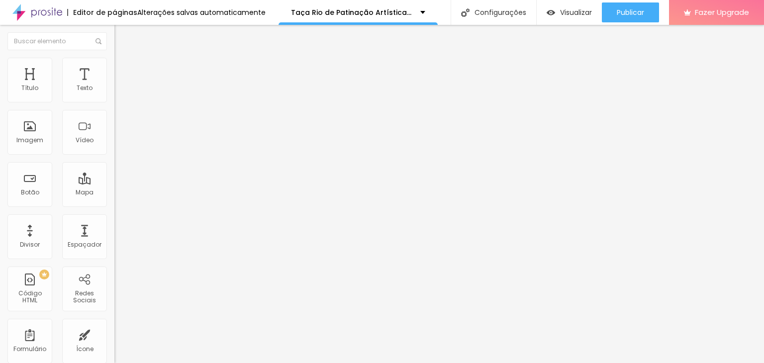
click at [122, 38] on div "Editar Botão" at bounding box center [150, 36] width 57 height 8
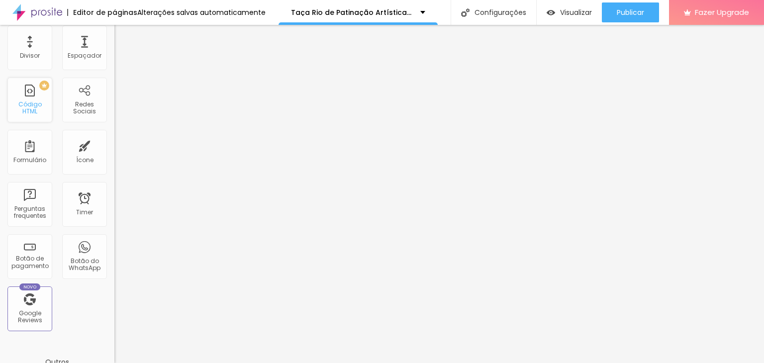
scroll to position [199, 0]
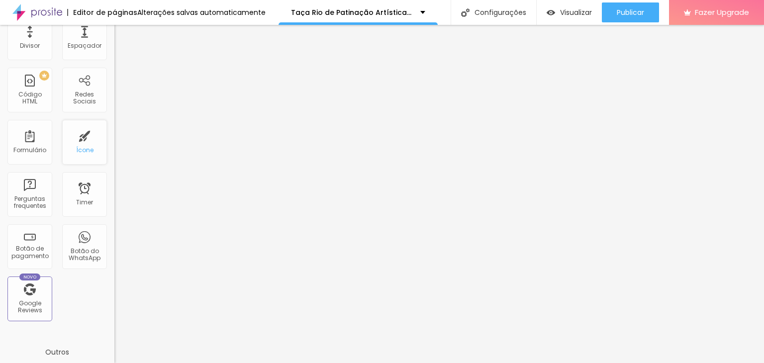
click at [78, 147] on div "Ícone" at bounding box center [84, 150] width 17 height 7
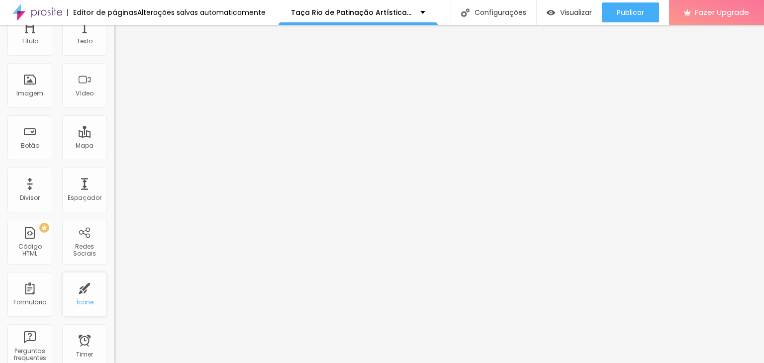
scroll to position [0, 0]
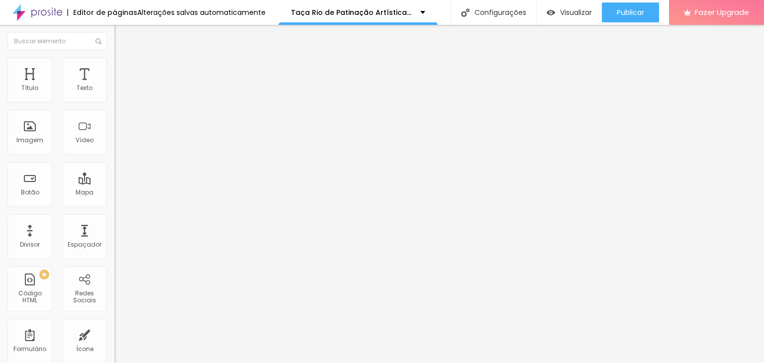
click at [120, 91] on span "Trocar icone" at bounding box center [142, 87] width 44 height 8
type input "F"
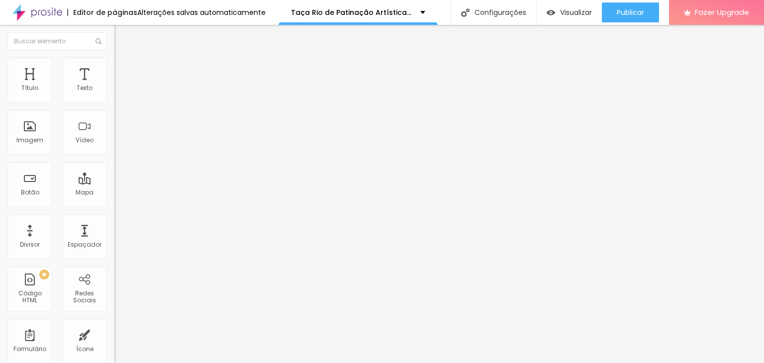
type input "P"
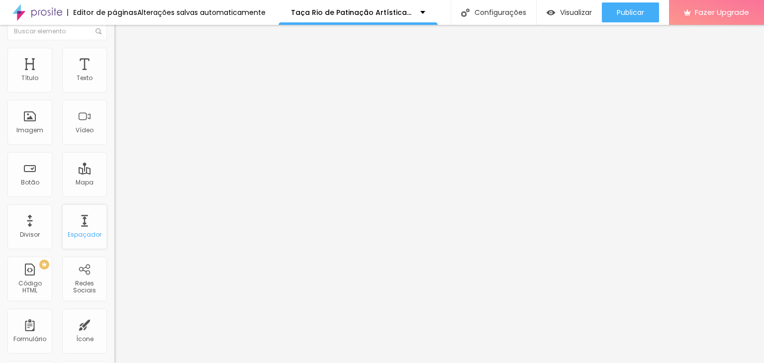
scroll to position [0, 0]
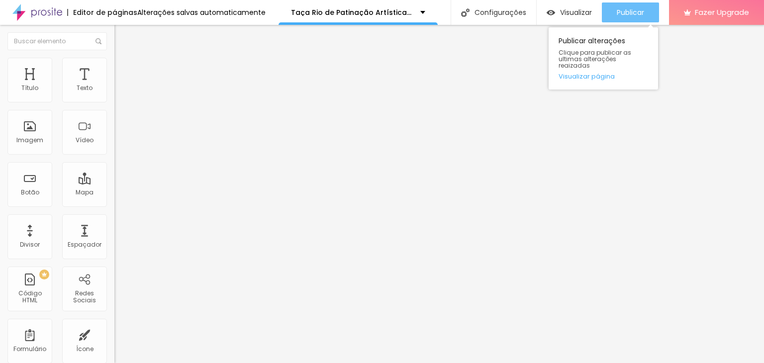
click at [607, 13] on button "Publicar" at bounding box center [630, 12] width 57 height 20
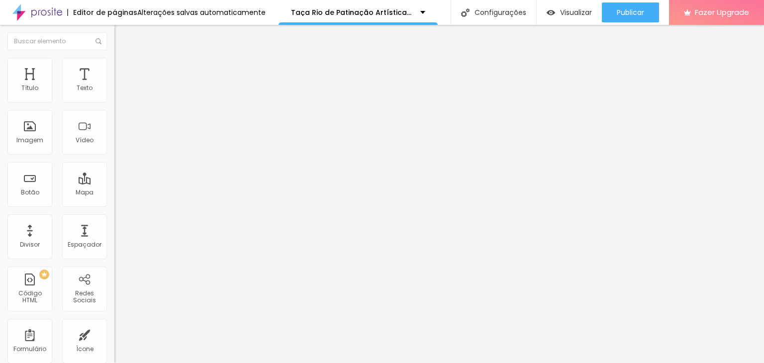
click at [114, 156] on span "Normal" at bounding box center [125, 152] width 22 height 8
click at [114, 177] on div "Grande" at bounding box center [171, 174] width 114 height 6
click at [114, 153] on span "Normal" at bounding box center [125, 152] width 22 height 8
click at [114, 177] on div "Grande" at bounding box center [171, 174] width 114 height 6
click at [114, 157] on span "Normal" at bounding box center [125, 152] width 22 height 8
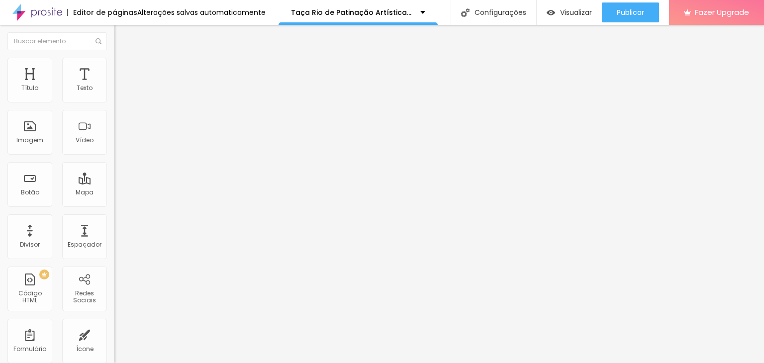
click at [114, 177] on div "Grande" at bounding box center [171, 174] width 114 height 6
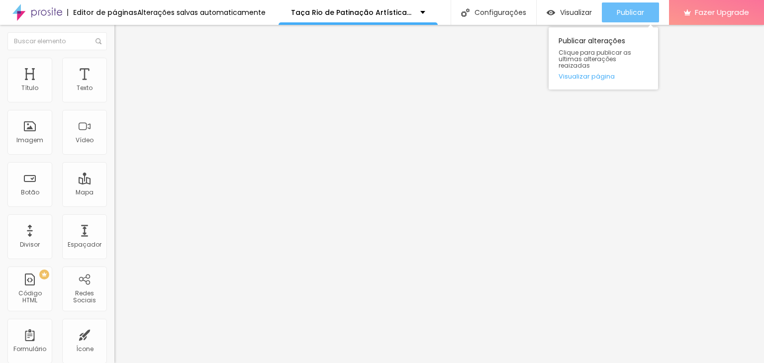
click at [633, 12] on span "Publicar" at bounding box center [630, 12] width 27 height 8
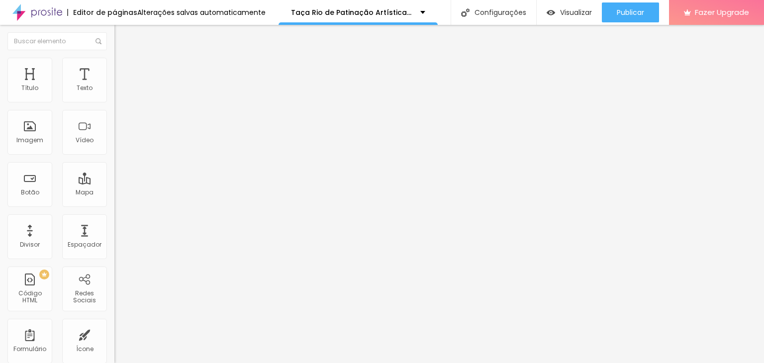
click at [123, 68] on span "Estilo" at bounding box center [130, 64] width 15 height 8
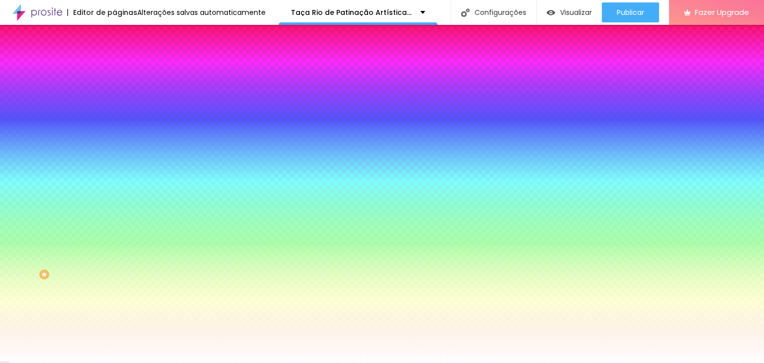
click at [114, 68] on li "Avançado" at bounding box center [171, 73] width 114 height 10
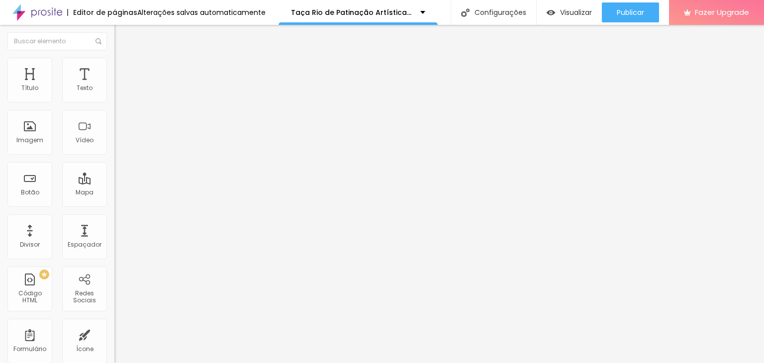
type input "11"
type input "5"
type input "0"
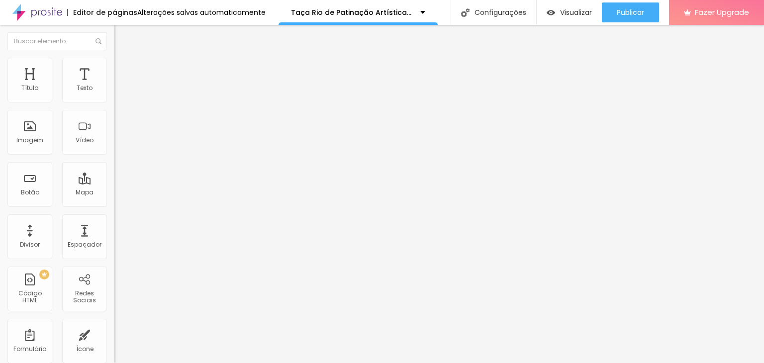
type input "0"
drag, startPoint x: 29, startPoint y: 98, endPoint x: 0, endPoint y: 96, distance: 29.4
type input "0"
click at [114, 193] on input "range" at bounding box center [146, 197] width 64 height 8
type input "7"
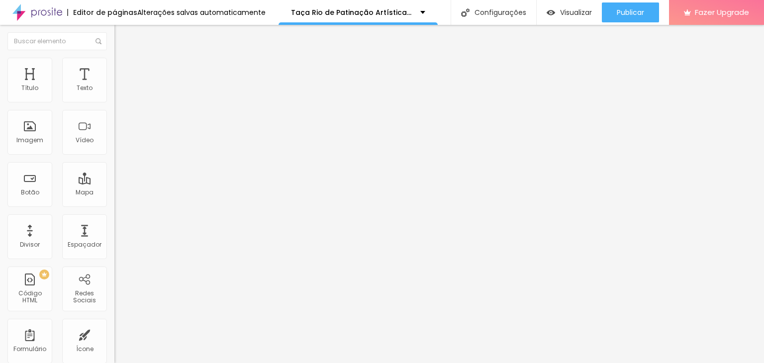
type input "7"
type input "3"
type input "0"
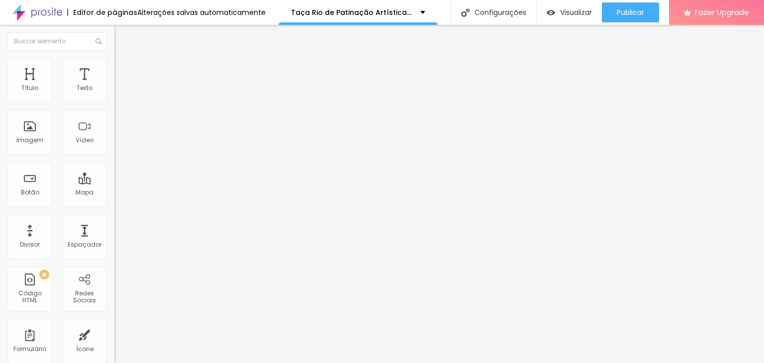
drag, startPoint x: 27, startPoint y: 117, endPoint x: 0, endPoint y: 118, distance: 26.9
type input "0"
click at [114, 334] on input "range" at bounding box center [146, 338] width 64 height 8
click at [123, 69] on span "Estilo" at bounding box center [130, 64] width 15 height 8
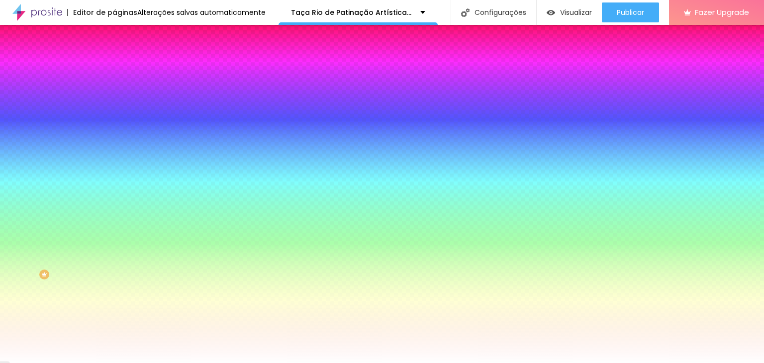
click at [114, 68] on li "Avançado" at bounding box center [171, 73] width 114 height 10
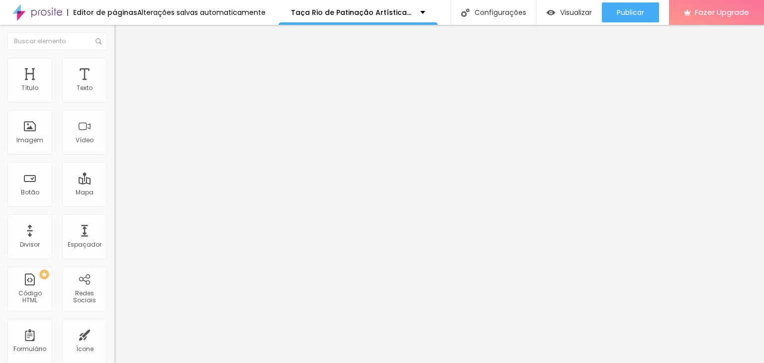
type input "6"
type input "0"
drag, startPoint x: 26, startPoint y: 96, endPoint x: 0, endPoint y: 98, distance: 26.4
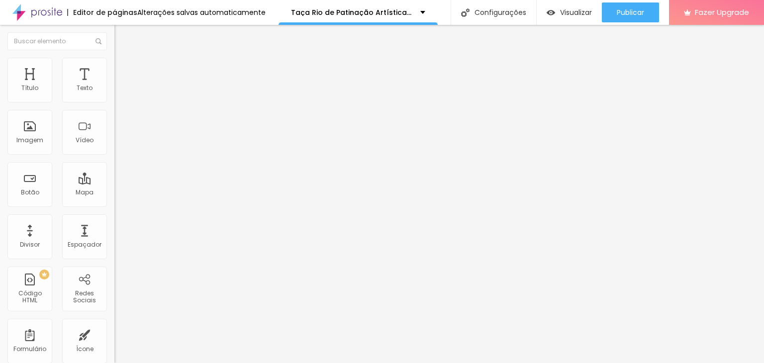
type input "0"
click at [114, 193] on input "range" at bounding box center [146, 197] width 64 height 8
type input "7"
type input "6"
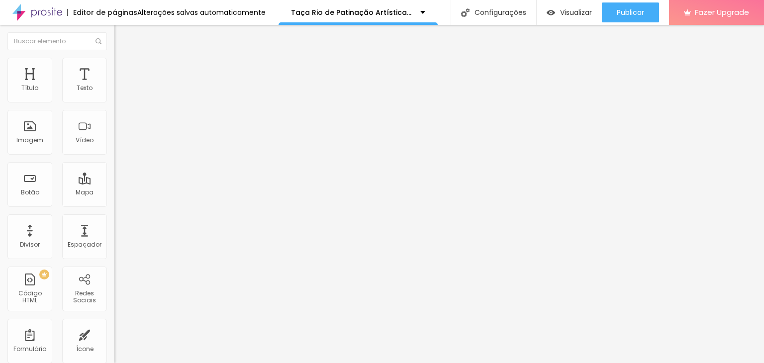
type input "6"
type input "0"
drag, startPoint x: 27, startPoint y: 114, endPoint x: 0, endPoint y: 114, distance: 27.4
type input "0"
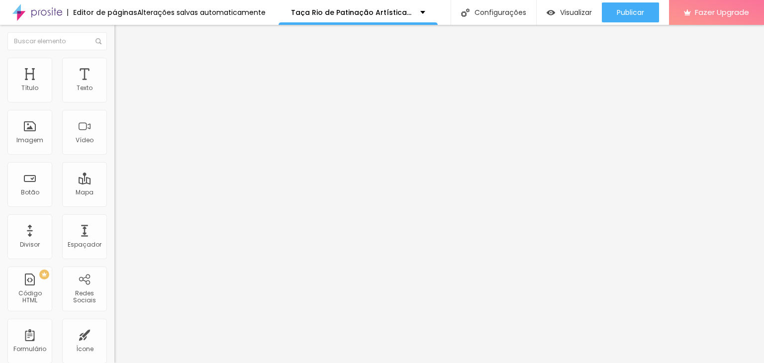
click at [114, 334] on input "range" at bounding box center [146, 338] width 64 height 8
click at [114, 68] on img at bounding box center [118, 72] width 9 height 9
type input "0"
drag, startPoint x: 21, startPoint y: 95, endPoint x: 0, endPoint y: 97, distance: 21.4
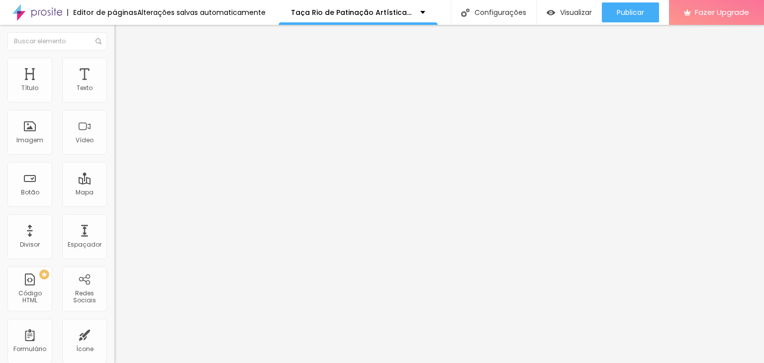
type input "0"
click at [114, 193] on input "range" at bounding box center [146, 197] width 64 height 8
drag, startPoint x: 25, startPoint y: 113, endPoint x: 0, endPoint y: 112, distance: 24.9
click at [114, 112] on div "0 Espaço de cima 10 Espaço de baixo ID Html Classes Html Visível nos dispositiv…" at bounding box center [171, 287] width 114 height 418
type input "8"
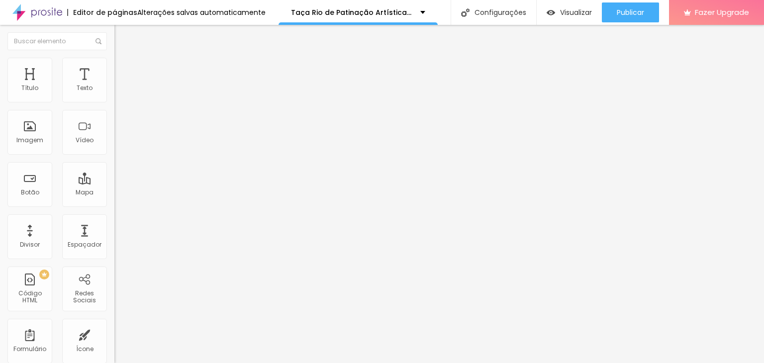
type input "8"
type input "7"
type input "5"
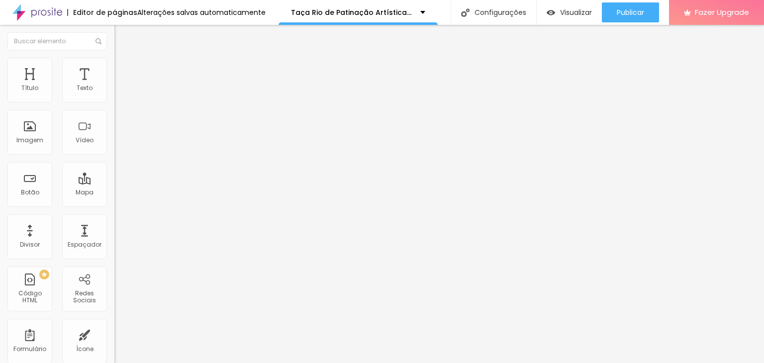
type input "1"
type input "0"
drag, startPoint x: 27, startPoint y: 119, endPoint x: 0, endPoint y: 115, distance: 27.2
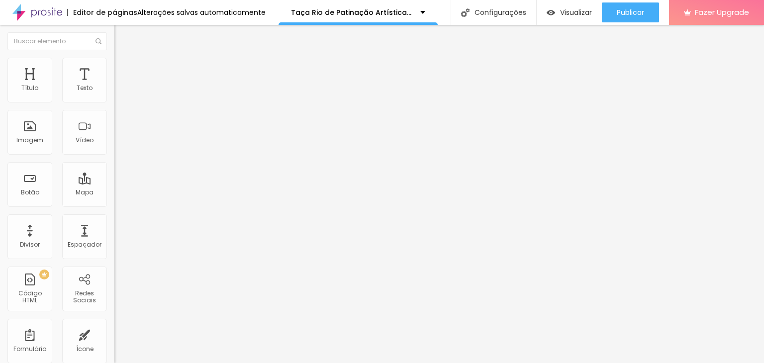
type input "0"
click at [114, 334] on input "range" at bounding box center [146, 338] width 64 height 8
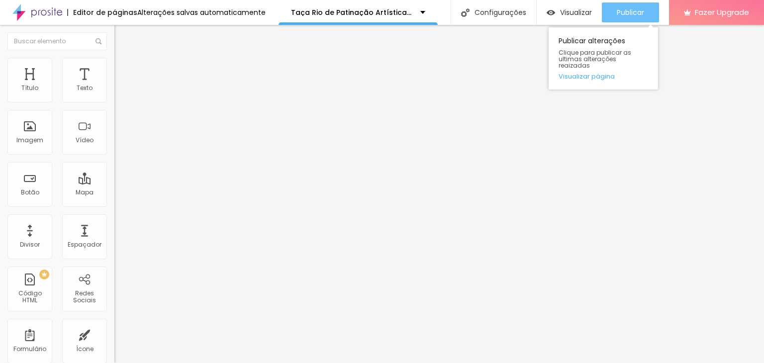
click at [615, 5] on button "Publicar" at bounding box center [630, 12] width 57 height 20
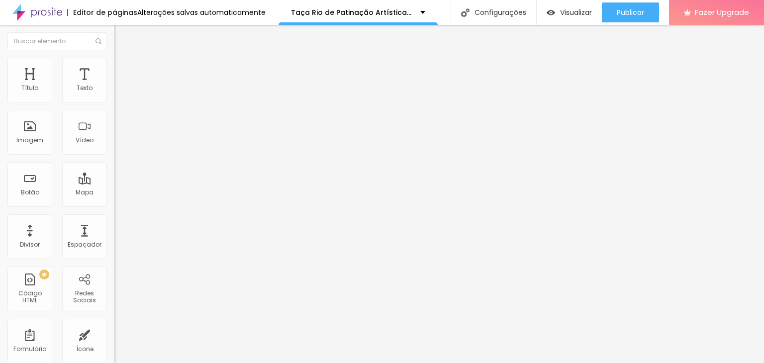
click at [123, 69] on span "Estilo" at bounding box center [130, 64] width 15 height 8
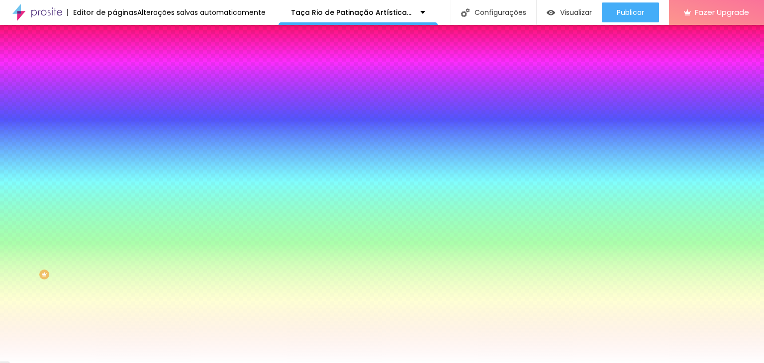
click at [118, 151] on icon "button" at bounding box center [121, 154] width 6 height 6
type input "1"
type input "2"
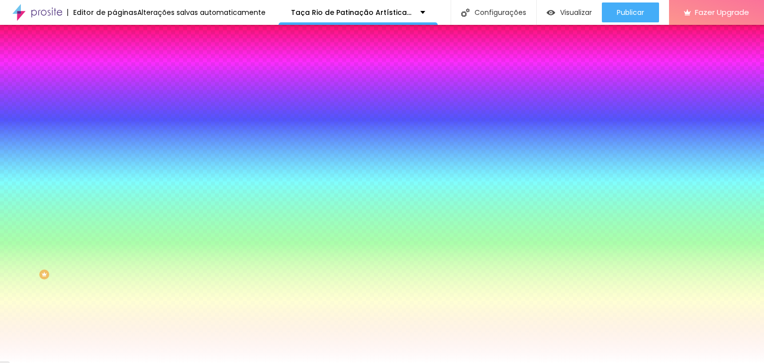
type input "3"
type input "4"
type input "5"
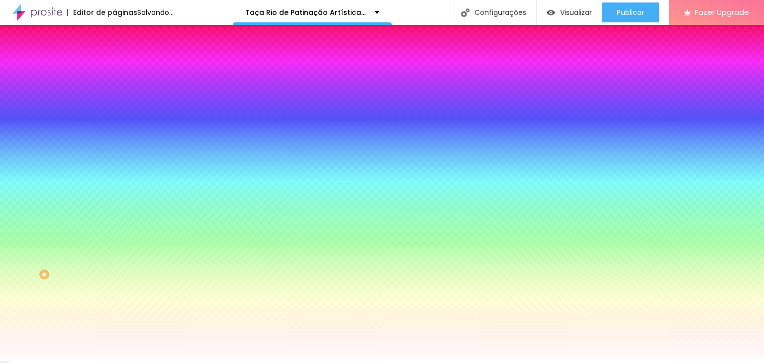
drag, startPoint x: 109, startPoint y: 182, endPoint x: 126, endPoint y: 182, distance: 17.4
type input "5"
type input "1"
drag, startPoint x: 110, startPoint y: 209, endPoint x: 129, endPoint y: 209, distance: 18.4
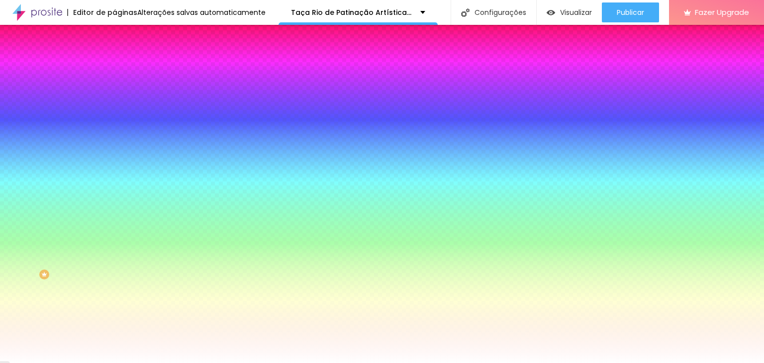
type input "1"
click at [65, 363] on div at bounding box center [382, 363] width 764 height 0
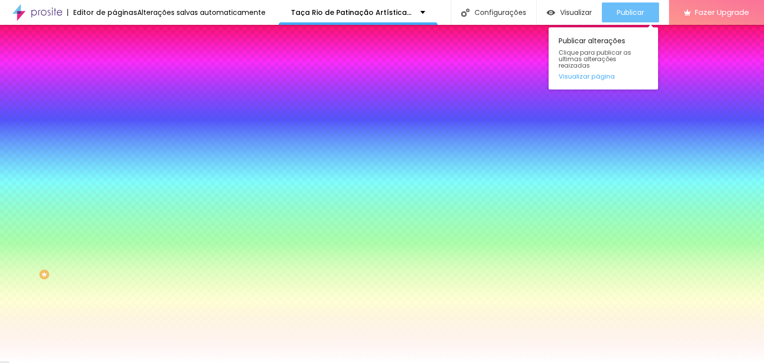
click at [623, 12] on span "Publicar" at bounding box center [630, 12] width 27 height 8
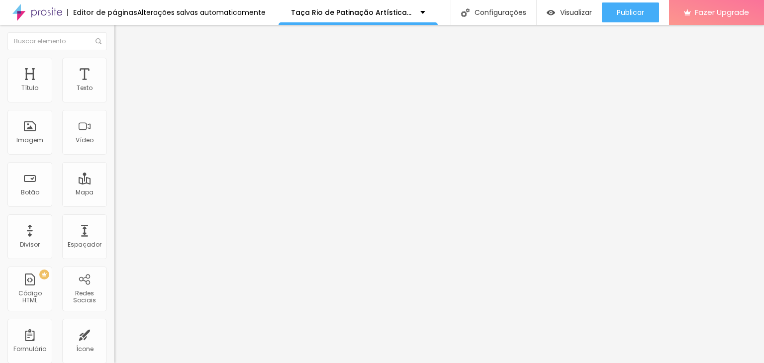
click at [114, 65] on li "Estilo" at bounding box center [171, 63] width 114 height 10
click at [114, 64] on li "Estilo" at bounding box center [171, 63] width 114 height 10
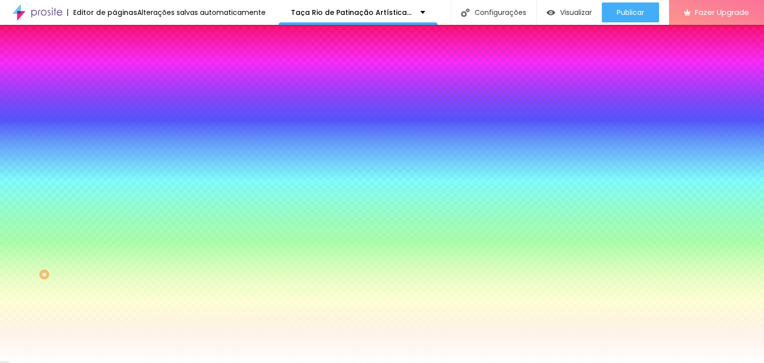
click at [114, 95] on div at bounding box center [171, 95] width 114 height 0
drag, startPoint x: 101, startPoint y: 176, endPoint x: 100, endPoint y: 197, distance: 21.9
click at [114, 197] on div "Cor de fundo Voltar ao padrão #FFFFFF Tipografia Voltar ao padrão Borda Voltar …" at bounding box center [171, 240] width 114 height 325
click at [114, 88] on div "Cor de fundo Voltar ao padrão #FFFFFF" at bounding box center [171, 91] width 114 height 27
click at [123, 70] on span "Avançado" at bounding box center [139, 74] width 33 height 8
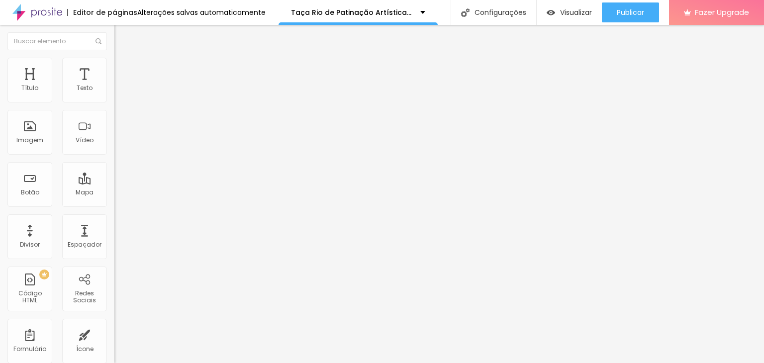
click at [114, 58] on li "Estilo" at bounding box center [171, 63] width 114 height 10
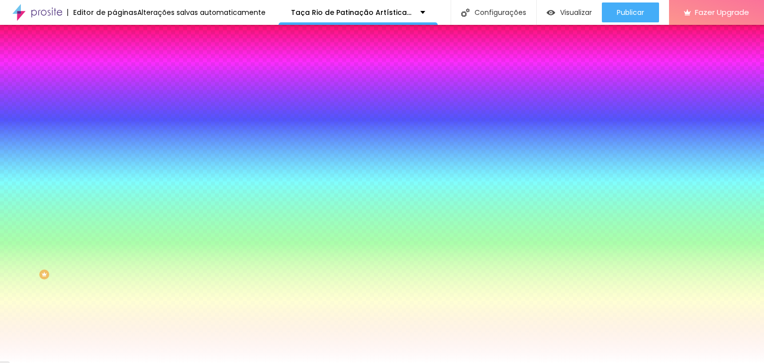
click at [118, 151] on icon "button" at bounding box center [121, 154] width 6 height 6
click at [502, 363] on div at bounding box center [382, 363] width 764 height 0
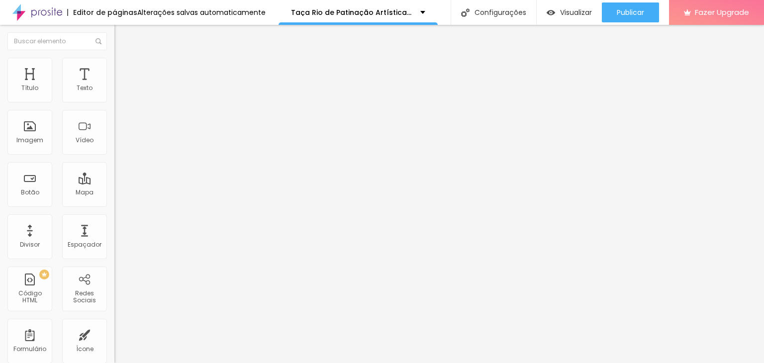
click at [114, 68] on li "Estilo" at bounding box center [171, 63] width 114 height 10
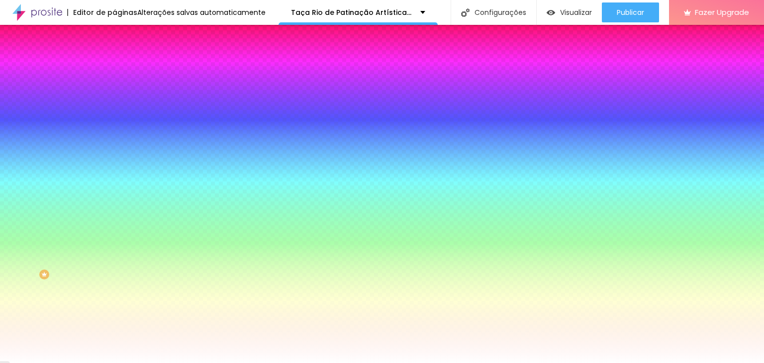
click at [123, 71] on span "Avançado" at bounding box center [139, 74] width 33 height 8
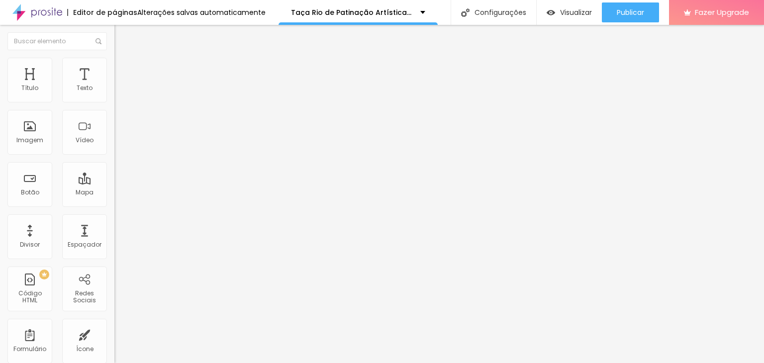
type input "2"
type input "10"
type input "13"
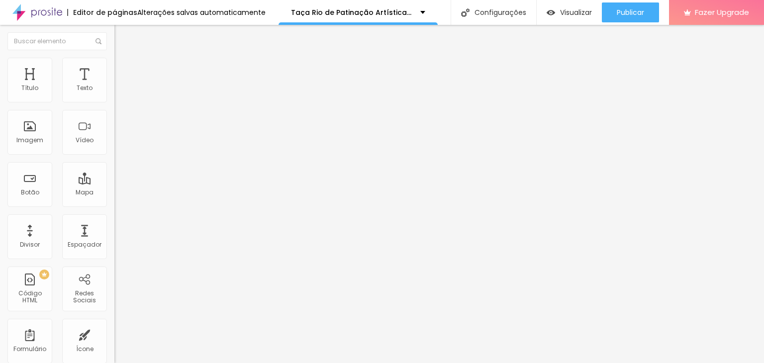
type input "13"
type input "15"
type input "19"
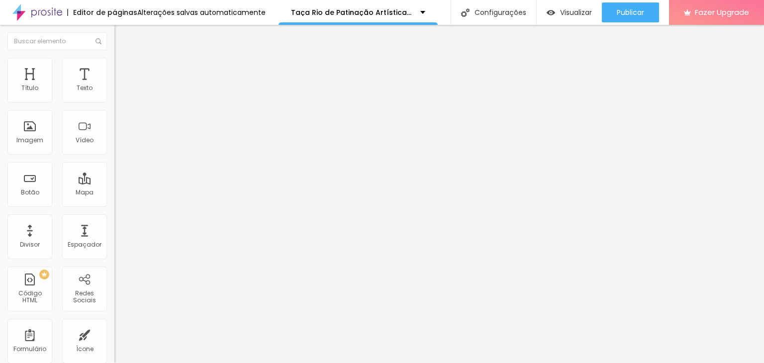
type input "21"
type input "24"
type input "27"
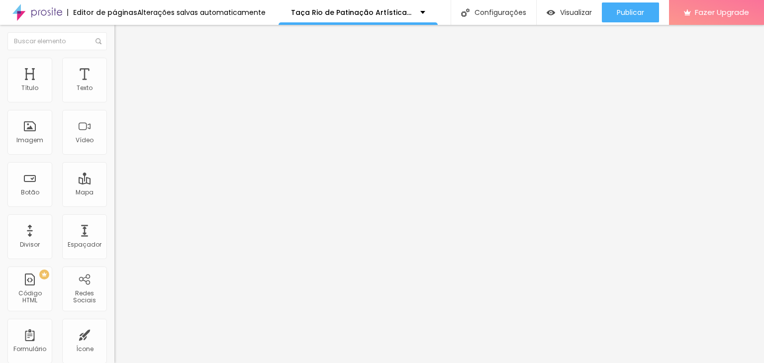
type input "27"
type input "28"
type input "29"
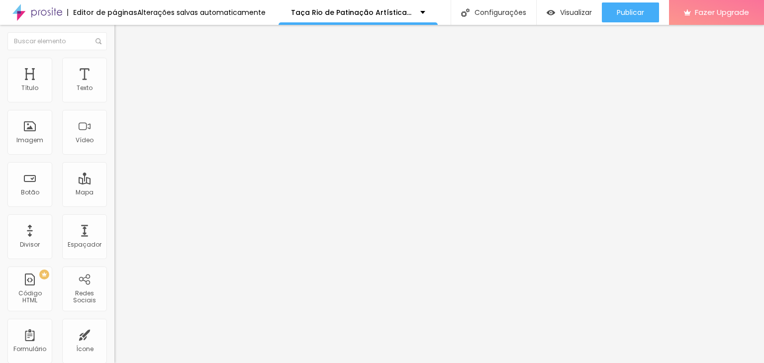
type input "28"
type input "27"
type input "22"
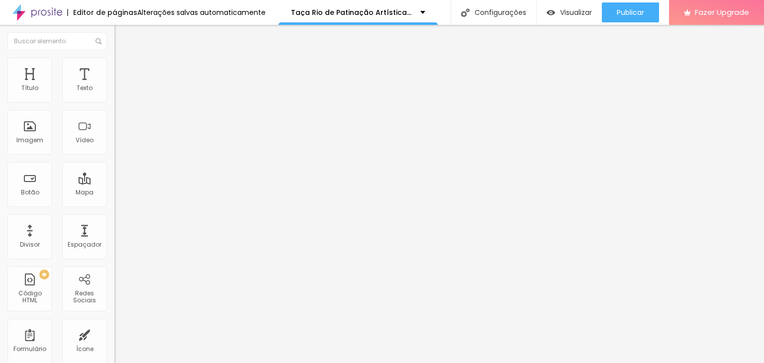
type input "22"
type input "13"
type input "12"
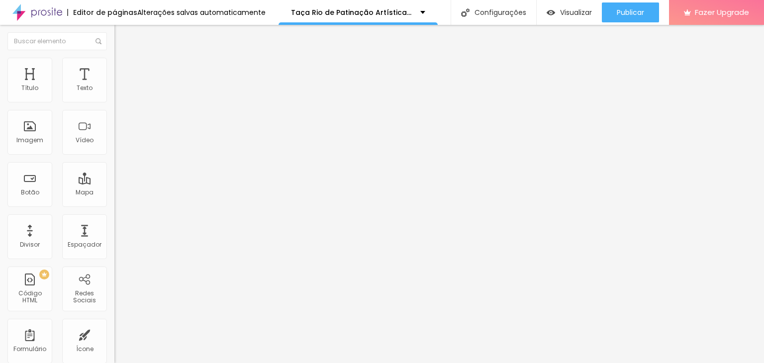
type input "7"
type input "6"
type input "5"
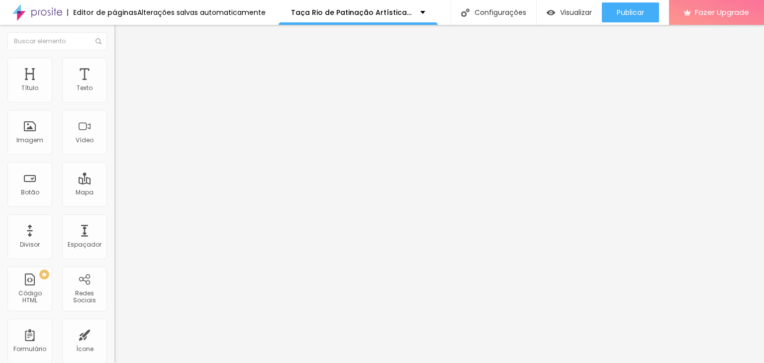
type input "5"
type input "7"
type input "9"
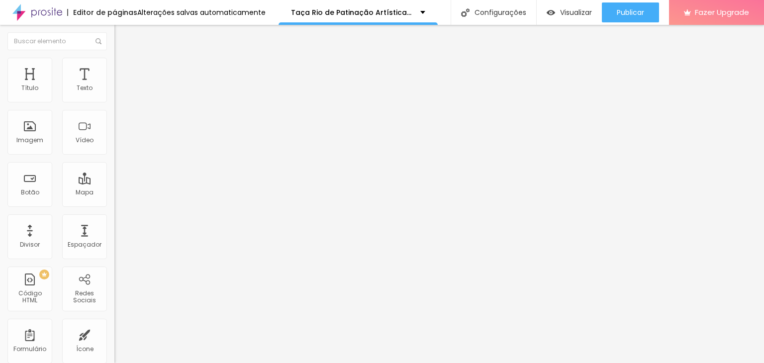
type input "11"
type input "13"
type input "15"
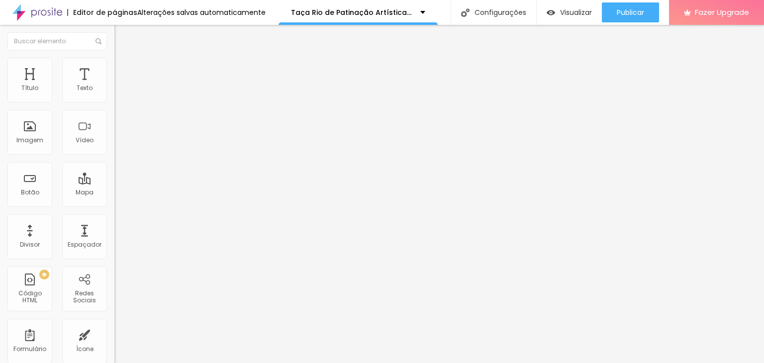
type input "15"
type input "21"
type input "22"
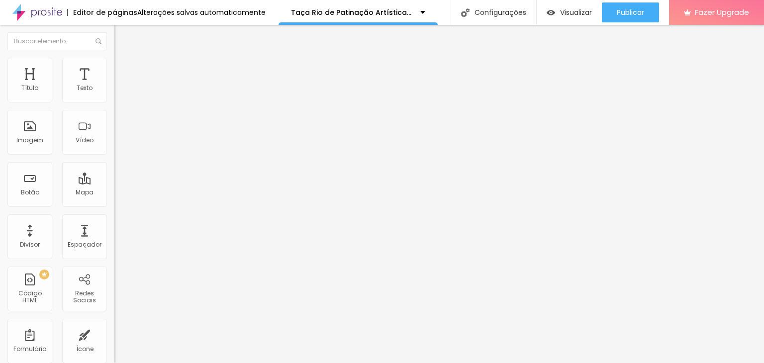
type input "24"
type input "29"
type input "34"
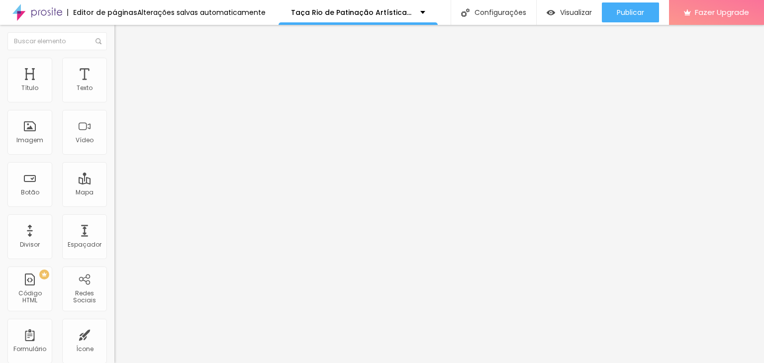
type input "34"
type input "100"
type input "80"
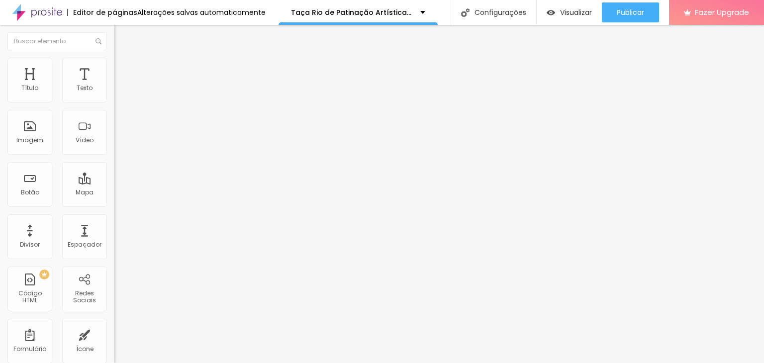
type input "1"
type input "0"
drag, startPoint x: 24, startPoint y: 99, endPoint x: 0, endPoint y: 106, distance: 24.9
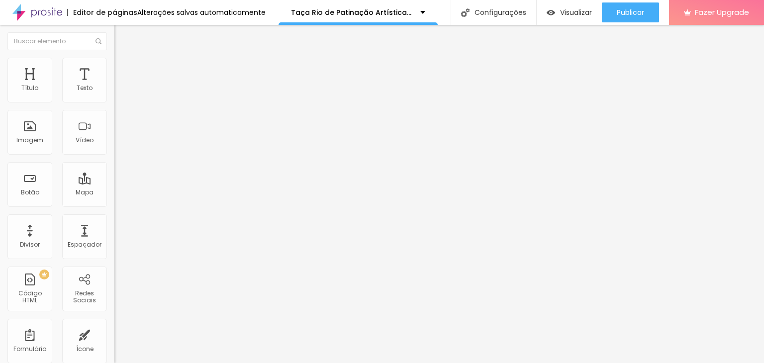
click at [114, 193] on input "range" at bounding box center [146, 197] width 64 height 8
click at [114, 64] on li "Estilo" at bounding box center [171, 63] width 114 height 10
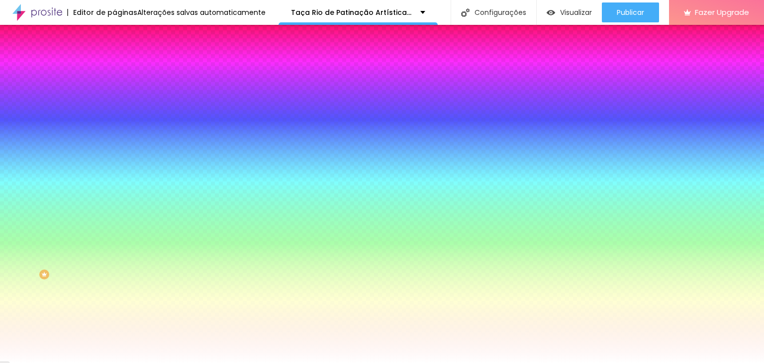
click at [119, 152] on icon "button" at bounding box center [121, 154] width 4 height 4
type input "1"
type input "3"
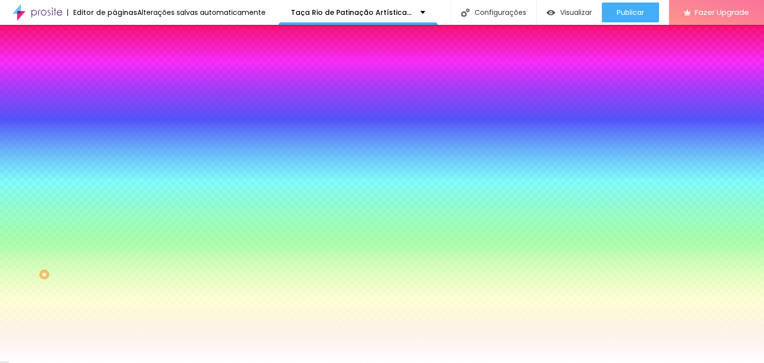
type input "4"
type input "5"
drag, startPoint x: 111, startPoint y: 181, endPoint x: 129, endPoint y: 184, distance: 18.2
type input "5"
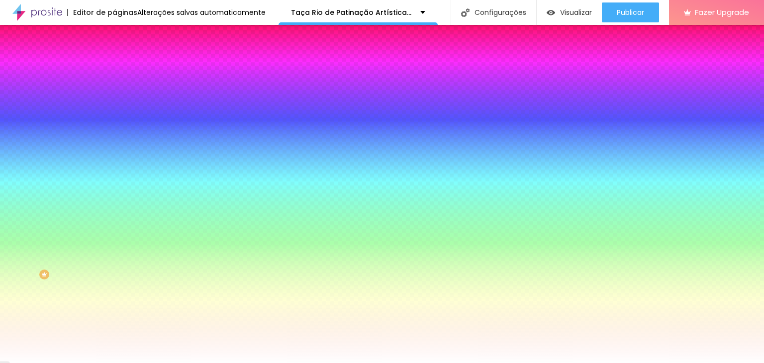
type input "1"
drag, startPoint x: 115, startPoint y: 208, endPoint x: 129, endPoint y: 209, distance: 14.0
type input "1"
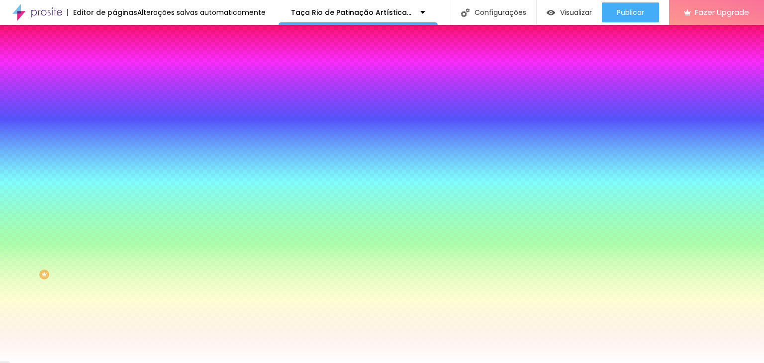
click at [316, 363] on div at bounding box center [382, 363] width 764 height 0
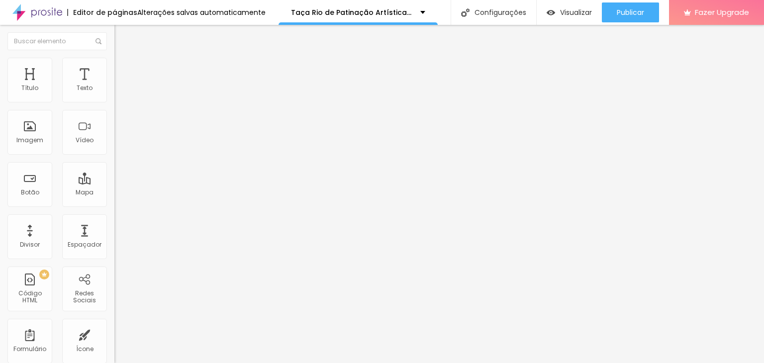
click at [123, 69] on span "Estilo" at bounding box center [130, 64] width 15 height 8
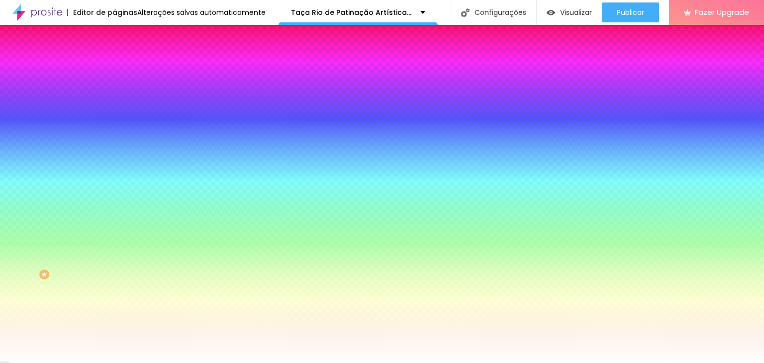
click at [114, 82] on div "Cor de fundo Voltar ao padrão #FFFFFF Tipografia Voltar ao padrão Borda Voltar …" at bounding box center [171, 240] width 114 height 325
click at [118, 151] on icon "button" at bounding box center [121, 154] width 6 height 6
drag, startPoint x: 109, startPoint y: 179, endPoint x: 118, endPoint y: 181, distance: 9.3
type input "3"
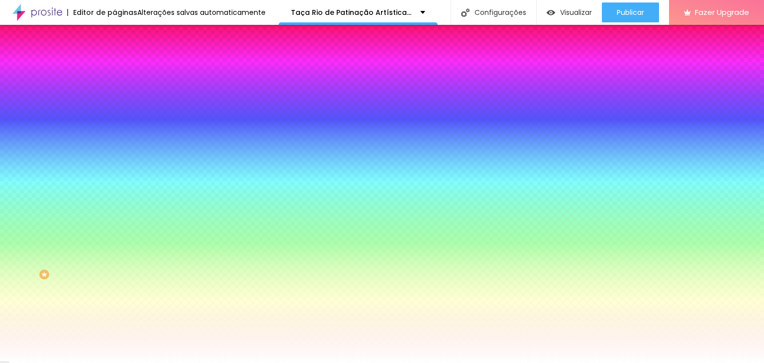
type input "3"
type input "4"
type input "5"
drag, startPoint x: 118, startPoint y: 181, endPoint x: 127, endPoint y: 186, distance: 10.5
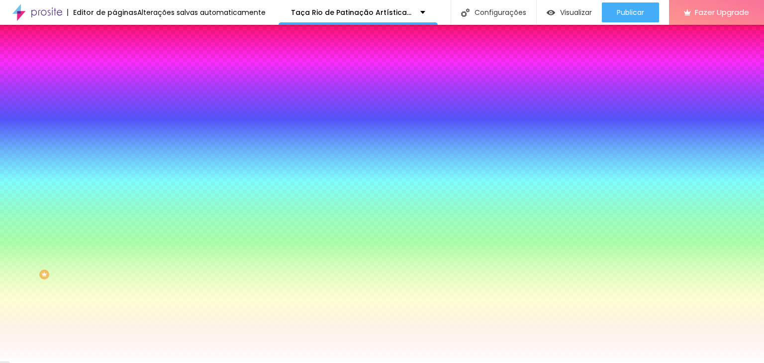
type input "5"
type input "1"
drag, startPoint x: 109, startPoint y: 212, endPoint x: 126, endPoint y: 211, distance: 16.9
type input "1"
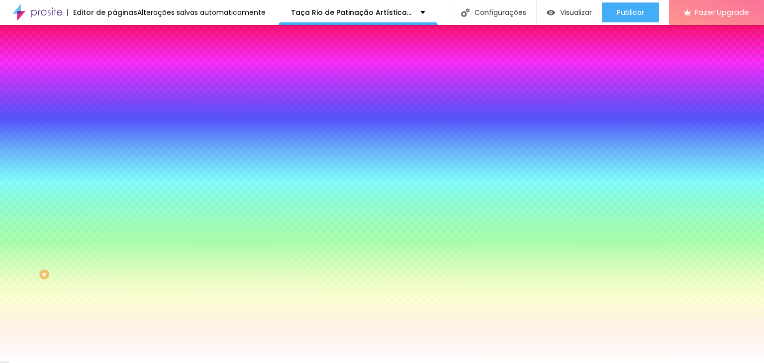
click at [87, 363] on div at bounding box center [382, 363] width 764 height 0
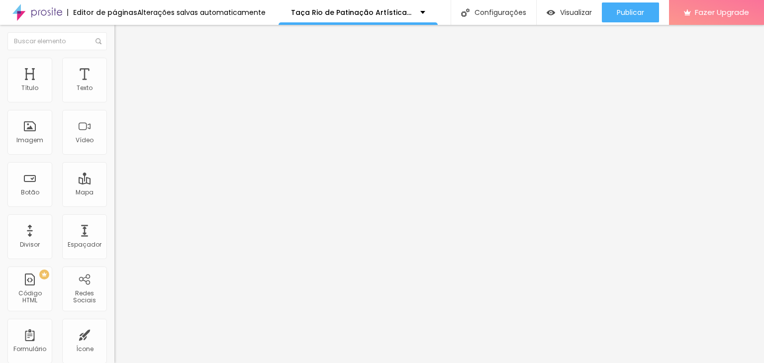
click at [114, 68] on li "Estilo" at bounding box center [171, 63] width 114 height 10
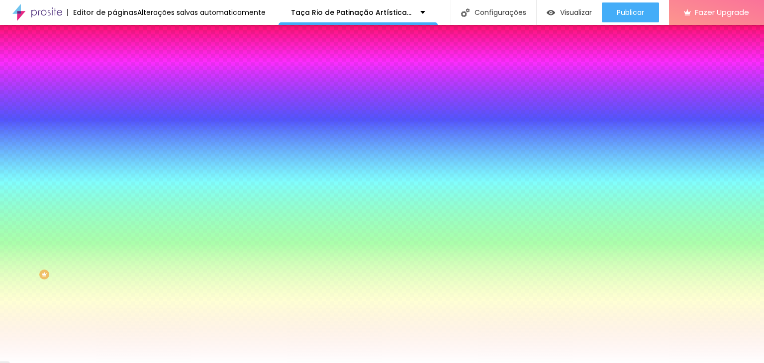
click at [118, 174] on icon "button" at bounding box center [121, 177] width 7 height 7
click at [118, 185] on icon "button" at bounding box center [121, 188] width 6 height 6
click at [187, 363] on div at bounding box center [382, 369] width 764 height 0
click at [27, 363] on div at bounding box center [382, 363] width 764 height 0
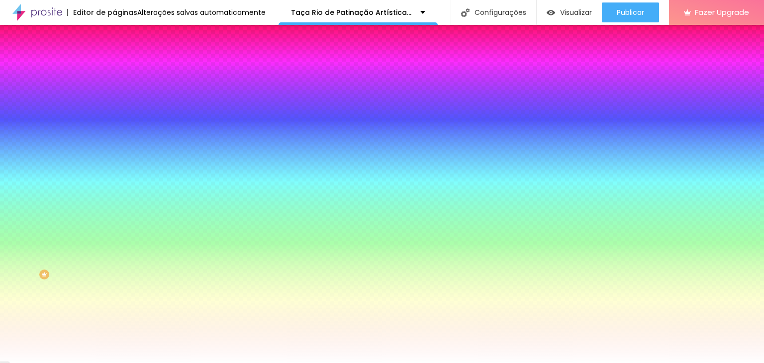
click at [118, 92] on icon "button" at bounding box center [121, 88] width 7 height 7
click at [114, 95] on button "Voltar ao padrão" at bounding box center [148, 89] width 68 height 11
click at [118, 328] on icon "button" at bounding box center [121, 331] width 7 height 7
click at [118, 356] on icon "button" at bounding box center [121, 359] width 7 height 7
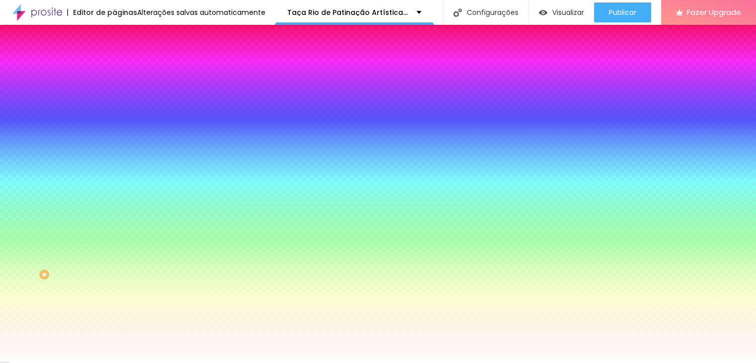
type input "1"
drag, startPoint x: 110, startPoint y: 294, endPoint x: 312, endPoint y: 307, distance: 202.8
click at [328, 363] on div at bounding box center [378, 363] width 756 height 0
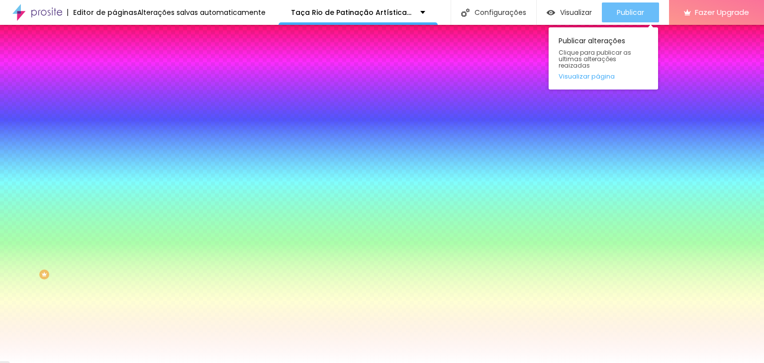
click at [620, 11] on span "Publicar" at bounding box center [630, 12] width 27 height 8
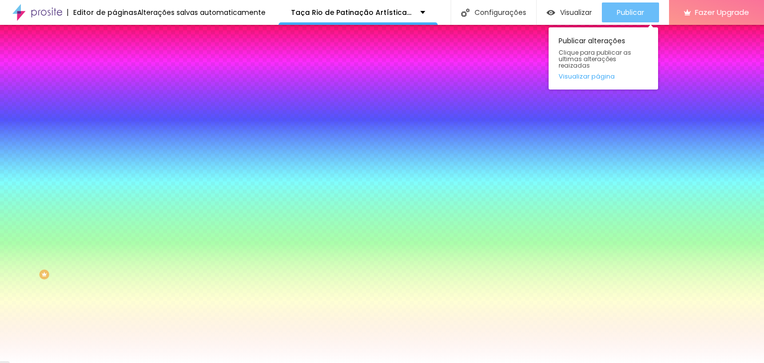
click at [634, 10] on span "Publicar" at bounding box center [630, 12] width 27 height 8
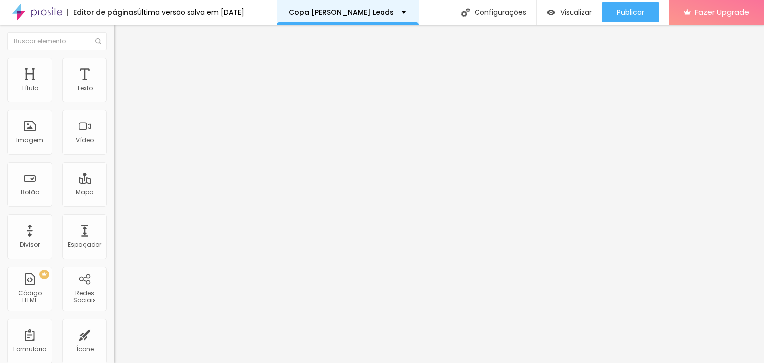
click at [378, 10] on div "Copa Tina Leads" at bounding box center [347, 12] width 117 height 7
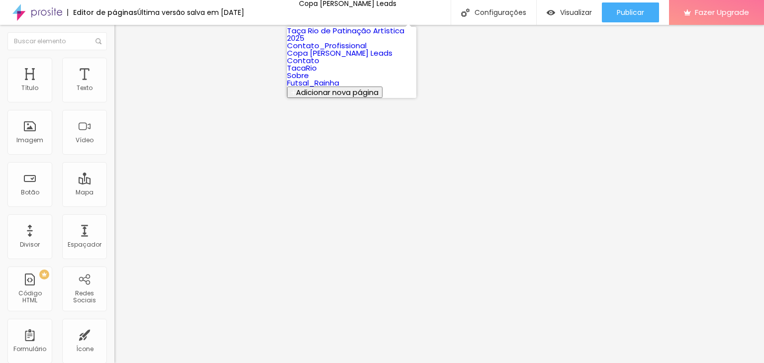
click at [317, 73] on link "TacaRio" at bounding box center [302, 68] width 30 height 10
